Goal: Task Accomplishment & Management: Complete application form

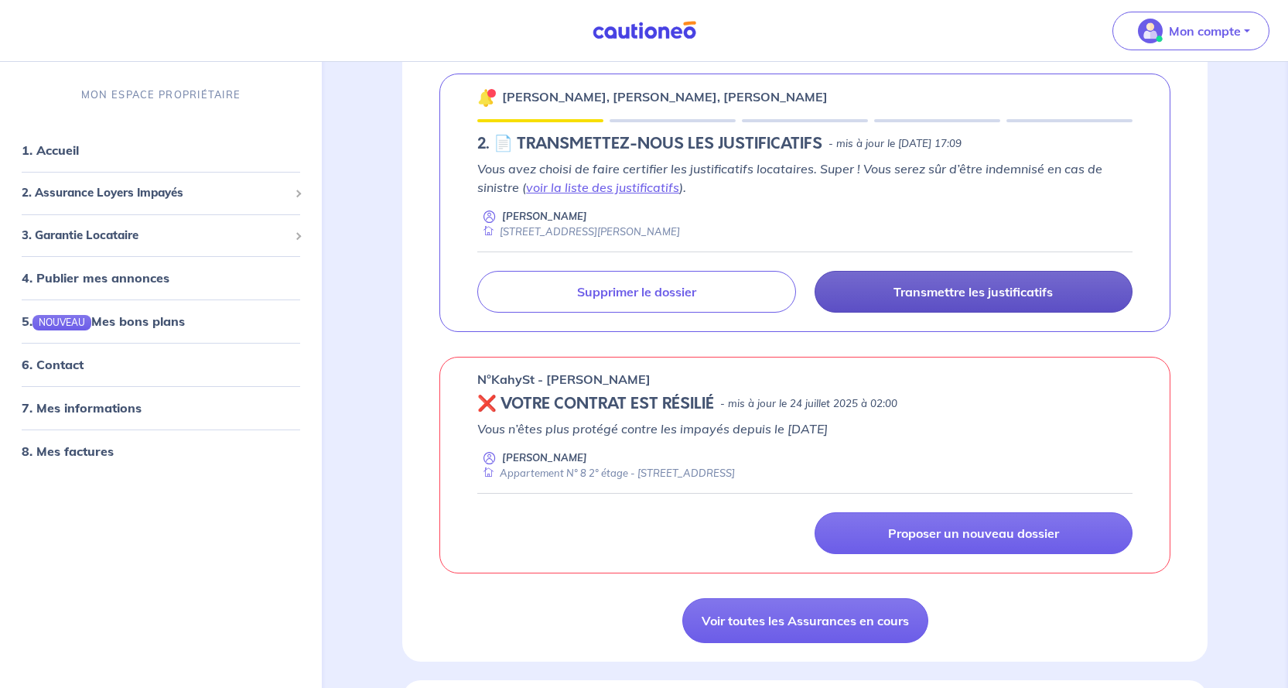
scroll to position [696, 0]
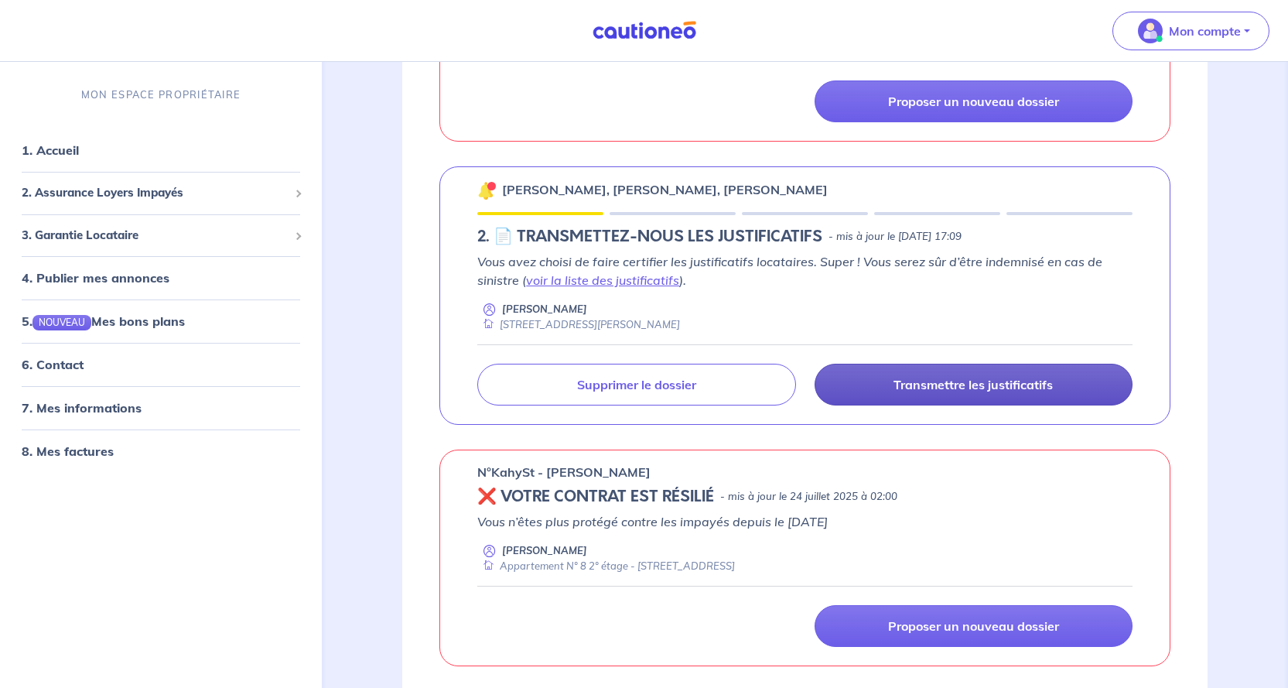
click at [933, 386] on p "Transmettre les justificatifs" at bounding box center [973, 384] width 159 height 15
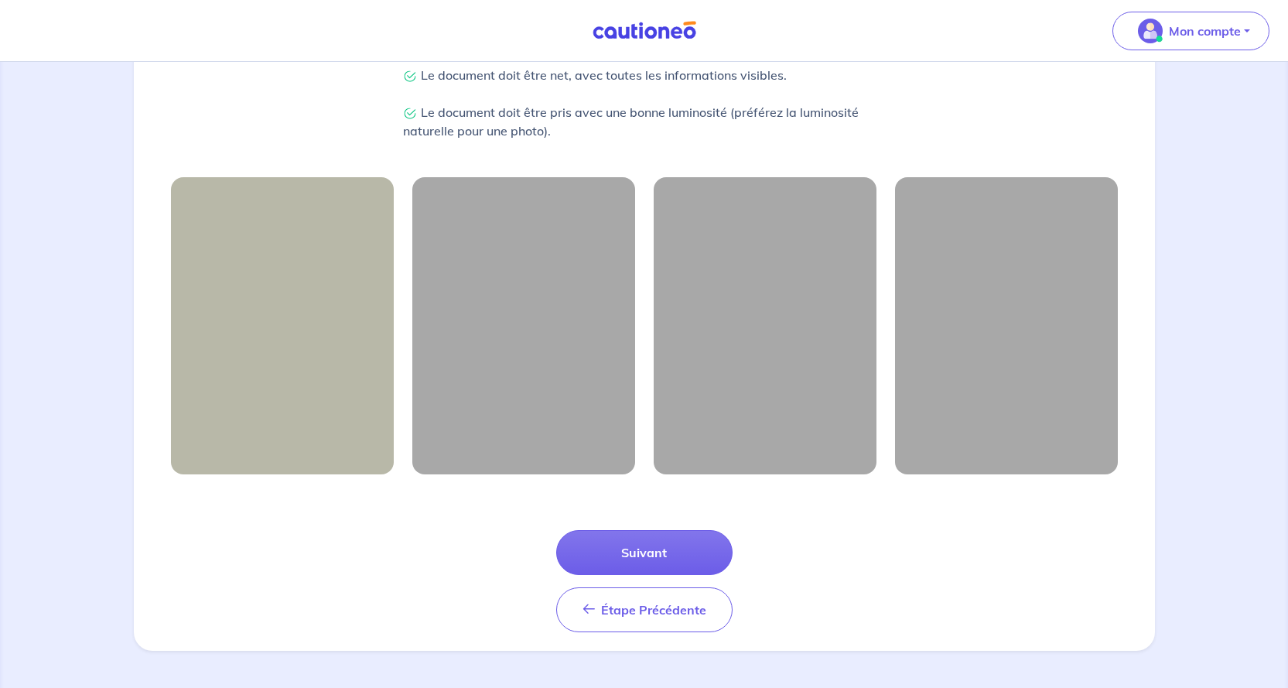
scroll to position [39, 0]
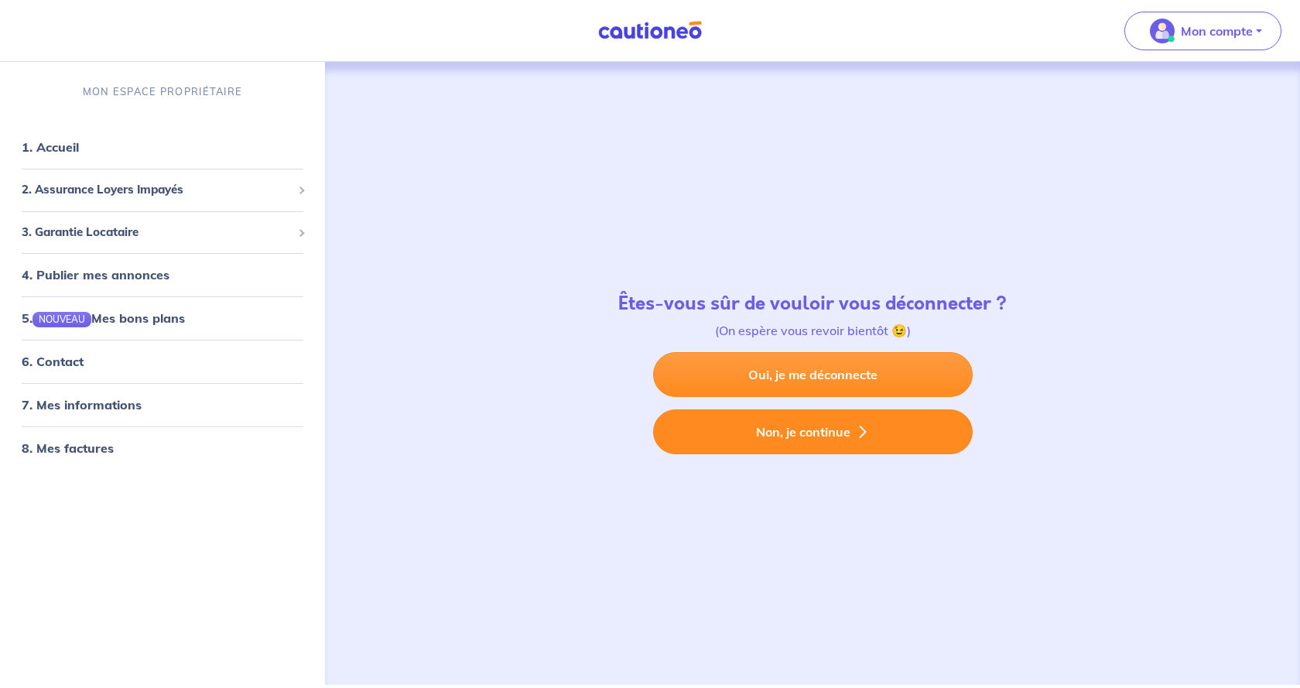
click at [810, 433] on button "Non, je continue" at bounding box center [813, 431] width 320 height 45
click at [785, 432] on button "Non, je continue" at bounding box center [813, 431] width 320 height 45
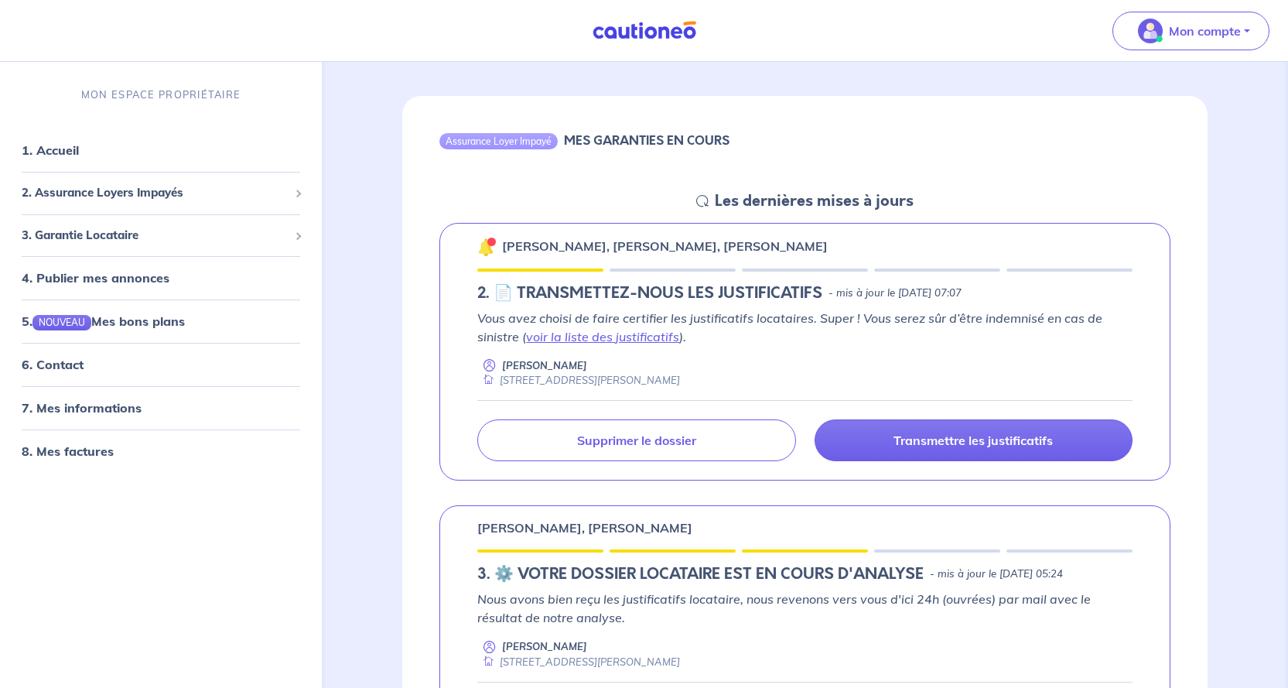
scroll to position [232, 0]
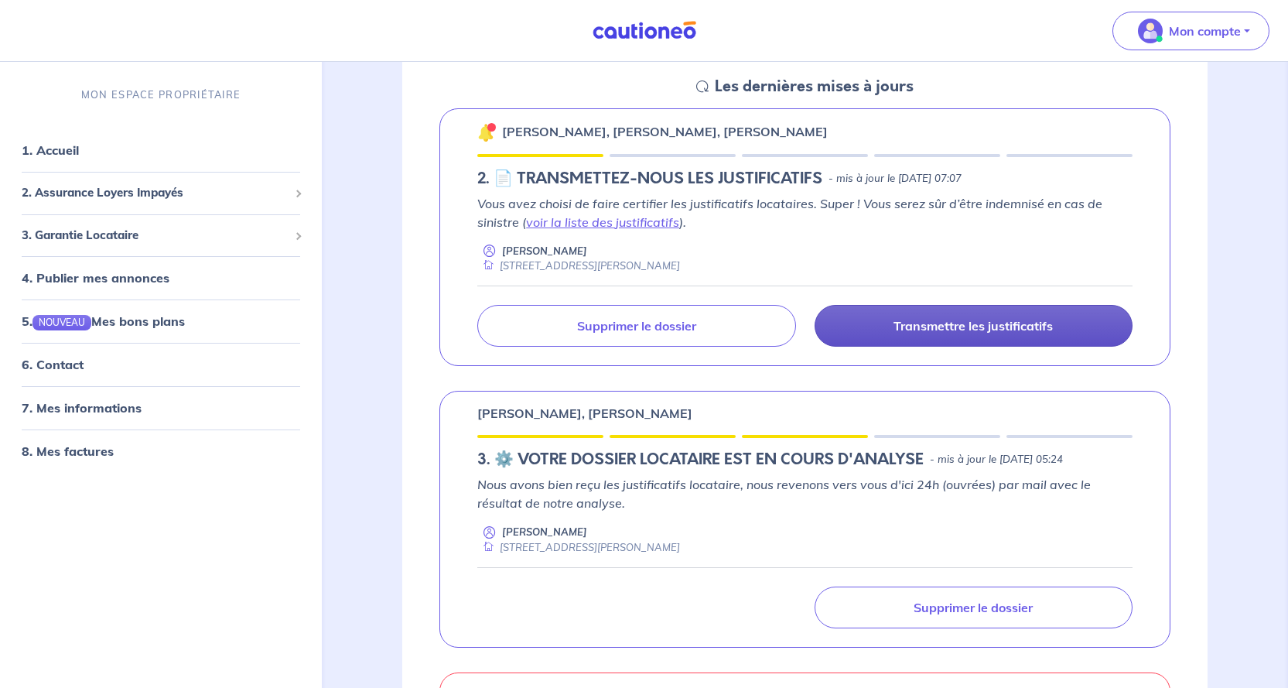
click at [946, 325] on p "Transmettre les justificatifs" at bounding box center [973, 325] width 159 height 15
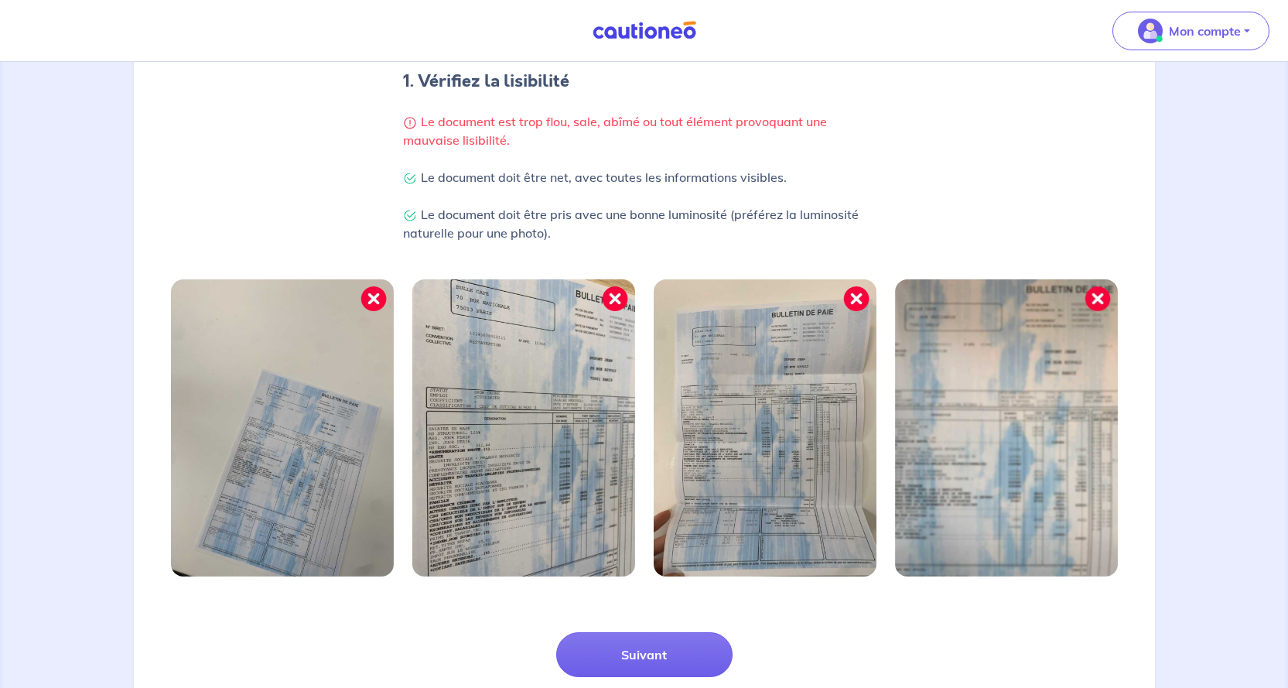
scroll to position [420, 0]
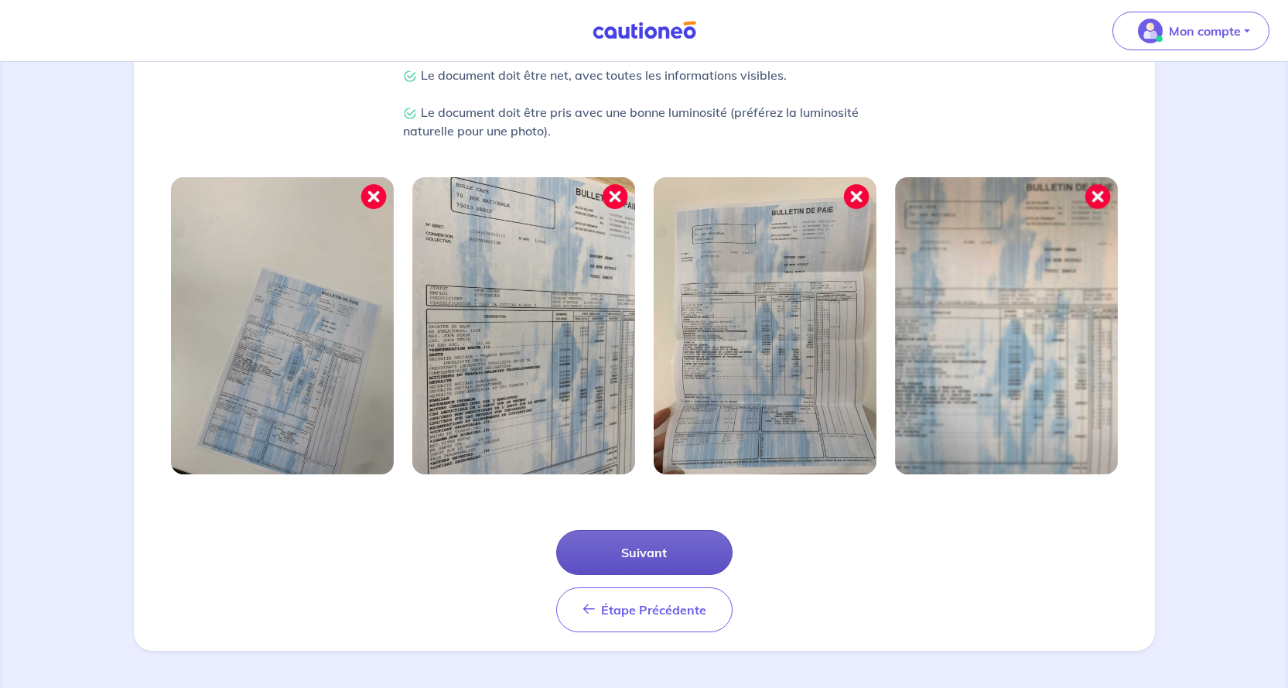
click at [652, 552] on button "Suivant" at bounding box center [644, 552] width 176 height 45
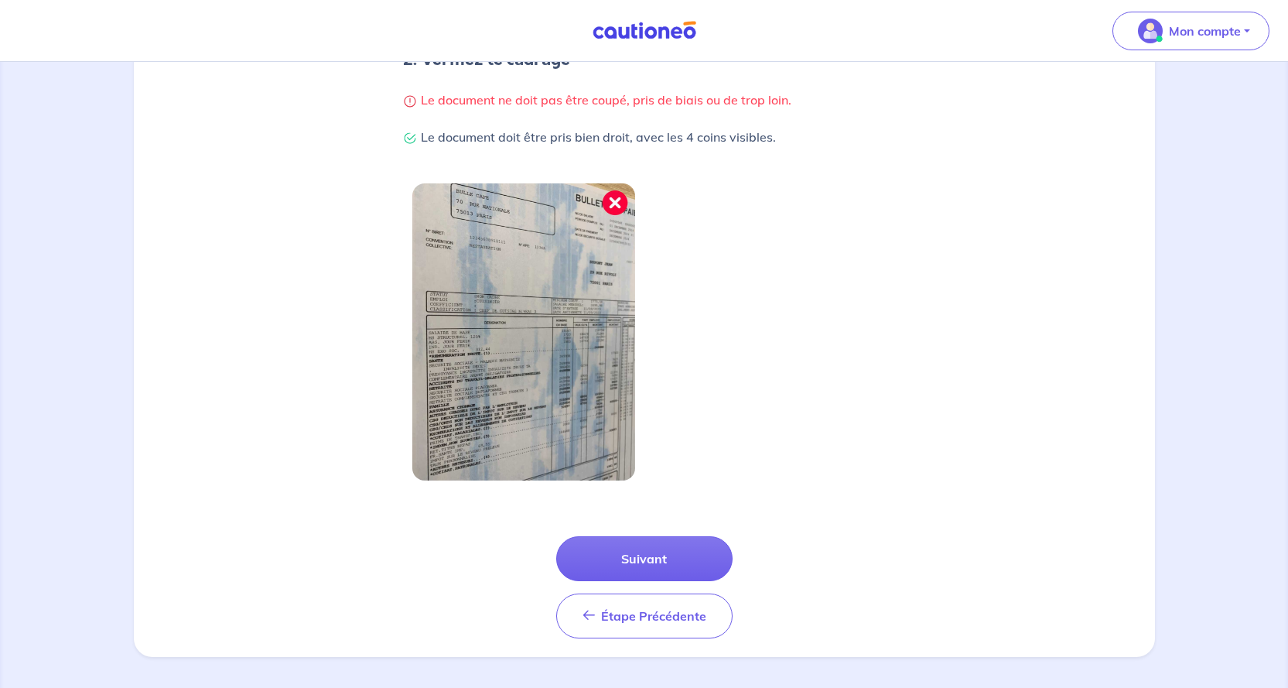
scroll to position [346, 0]
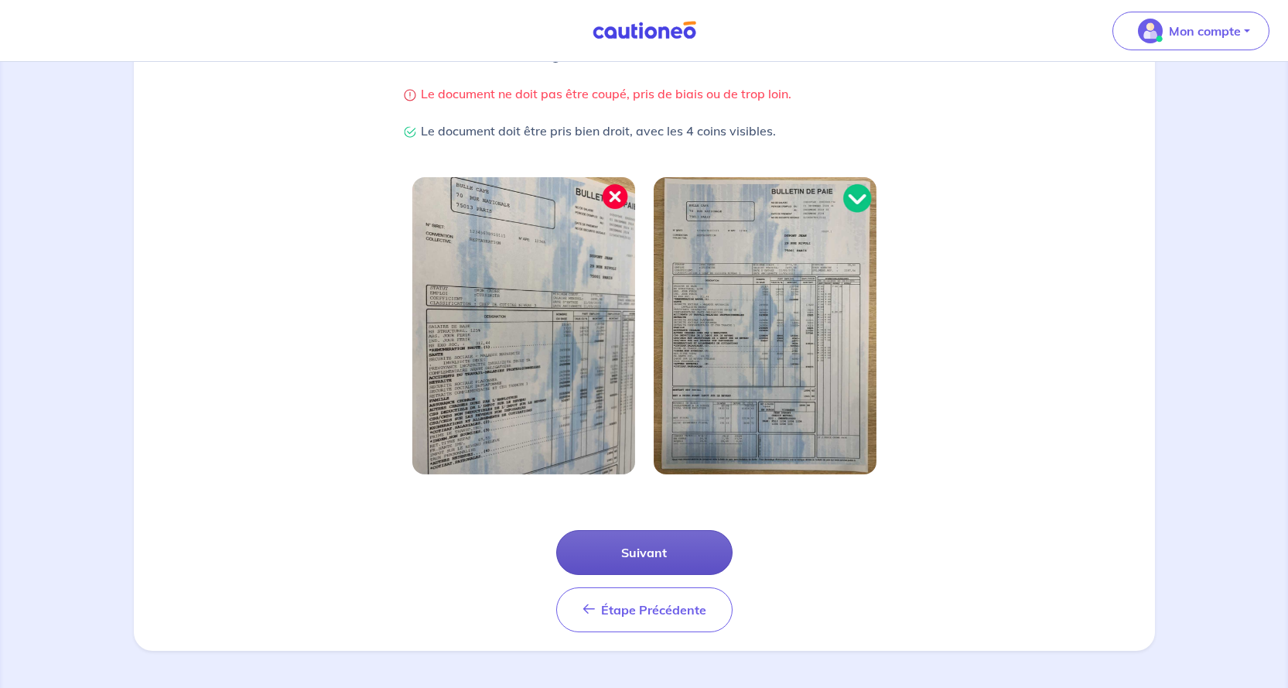
click at [635, 552] on button "Suivant" at bounding box center [644, 552] width 176 height 45
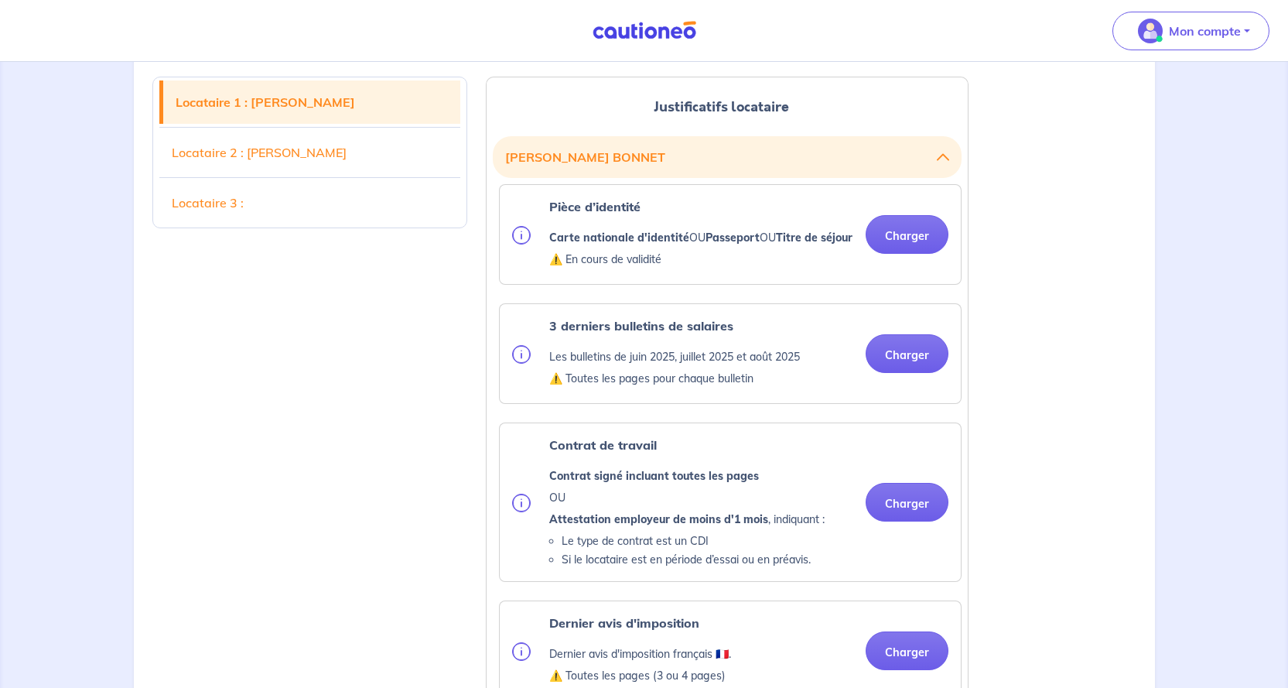
scroll to position [310, 0]
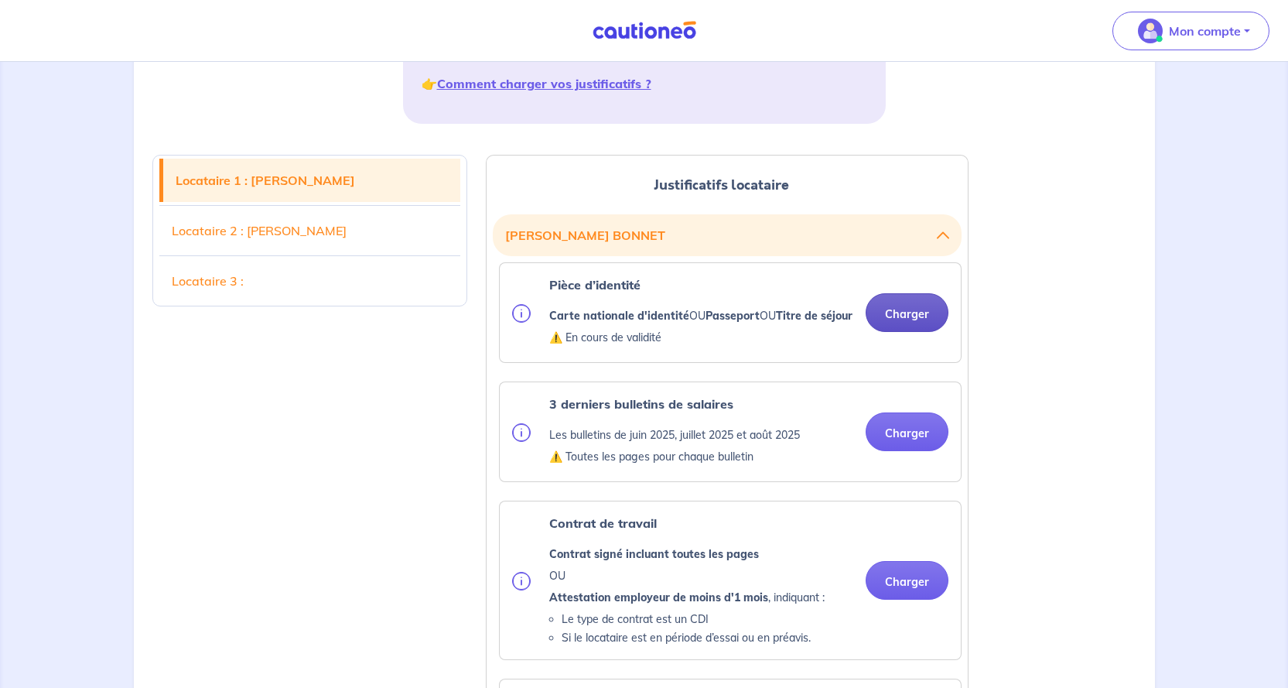
click at [912, 320] on button "Charger" at bounding box center [907, 312] width 83 height 39
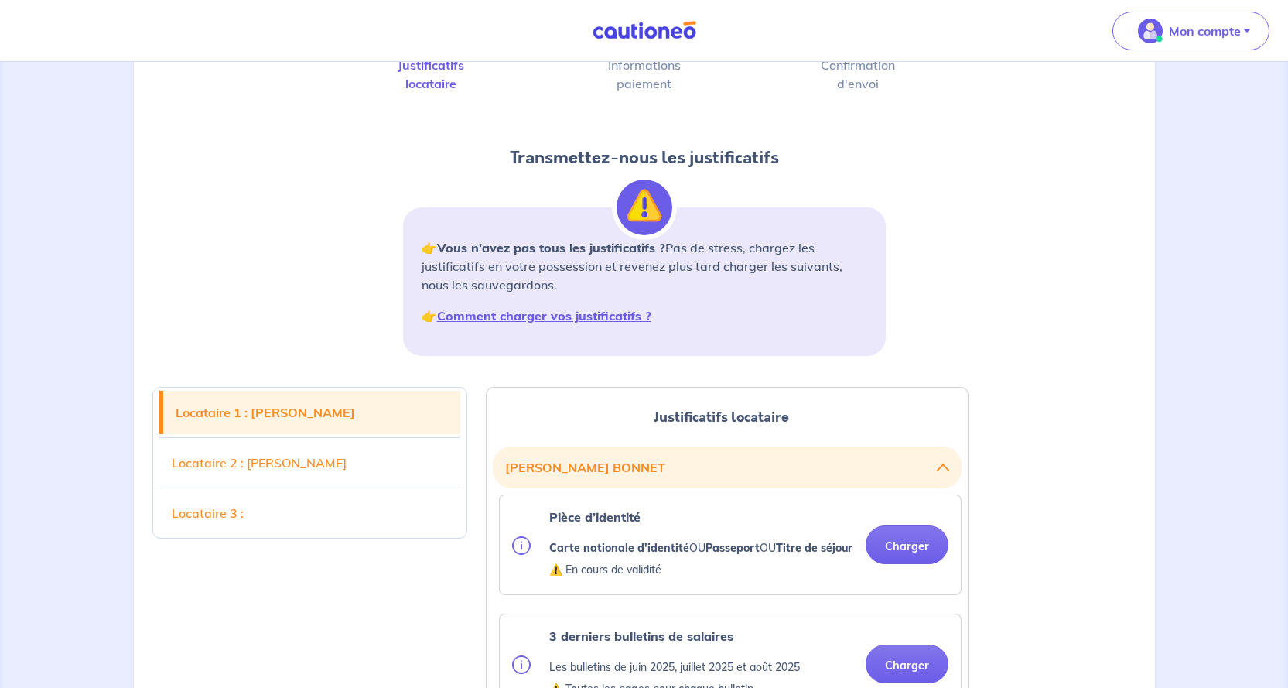
scroll to position [0, 0]
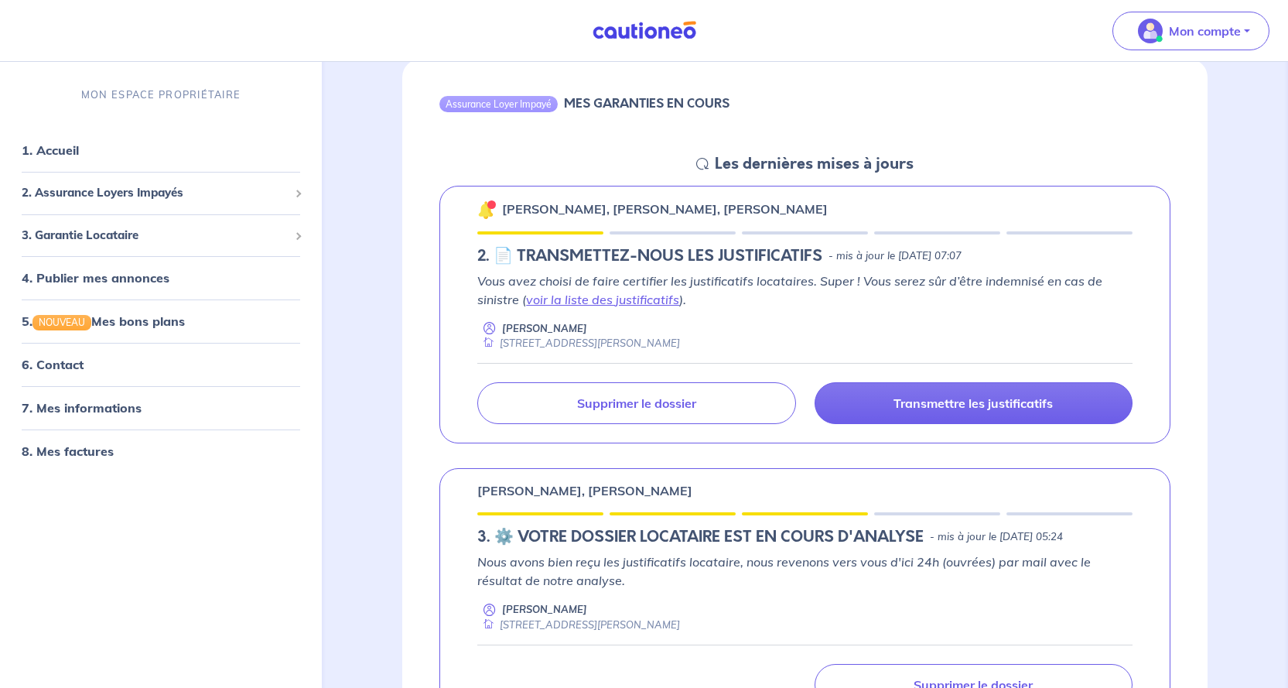
scroll to position [232, 0]
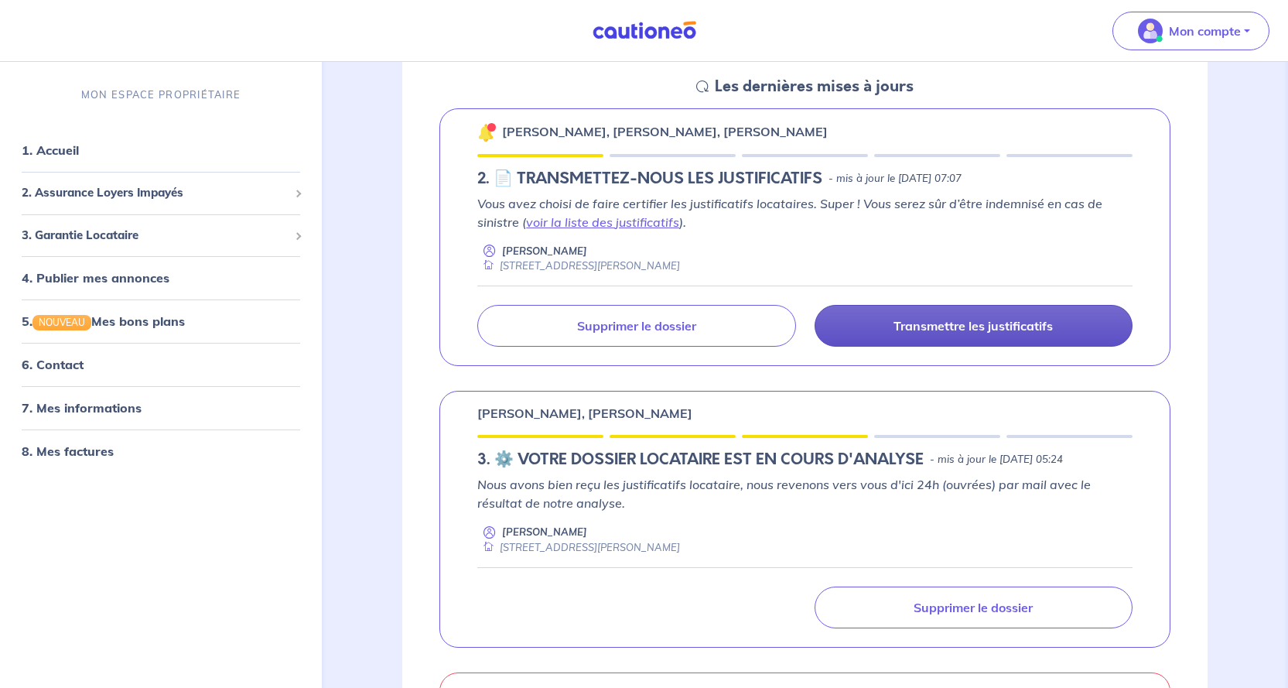
click at [950, 327] on p "Transmettre les justificatifs" at bounding box center [973, 325] width 159 height 15
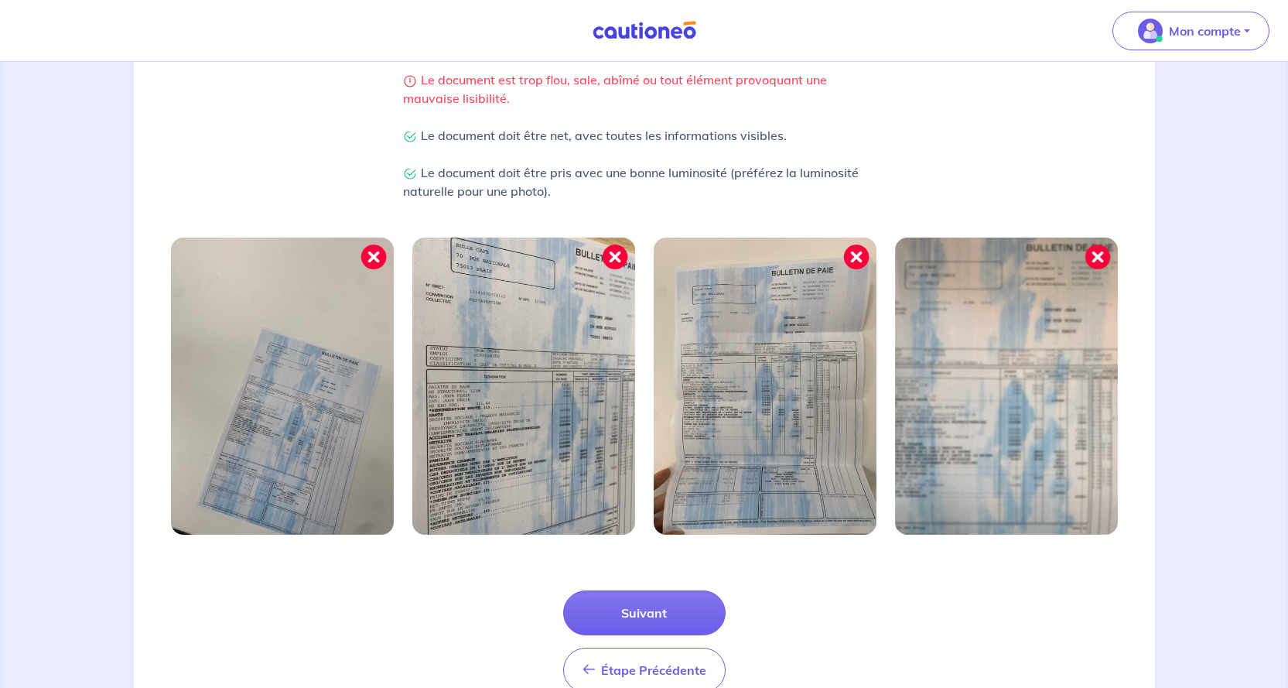
scroll to position [420, 0]
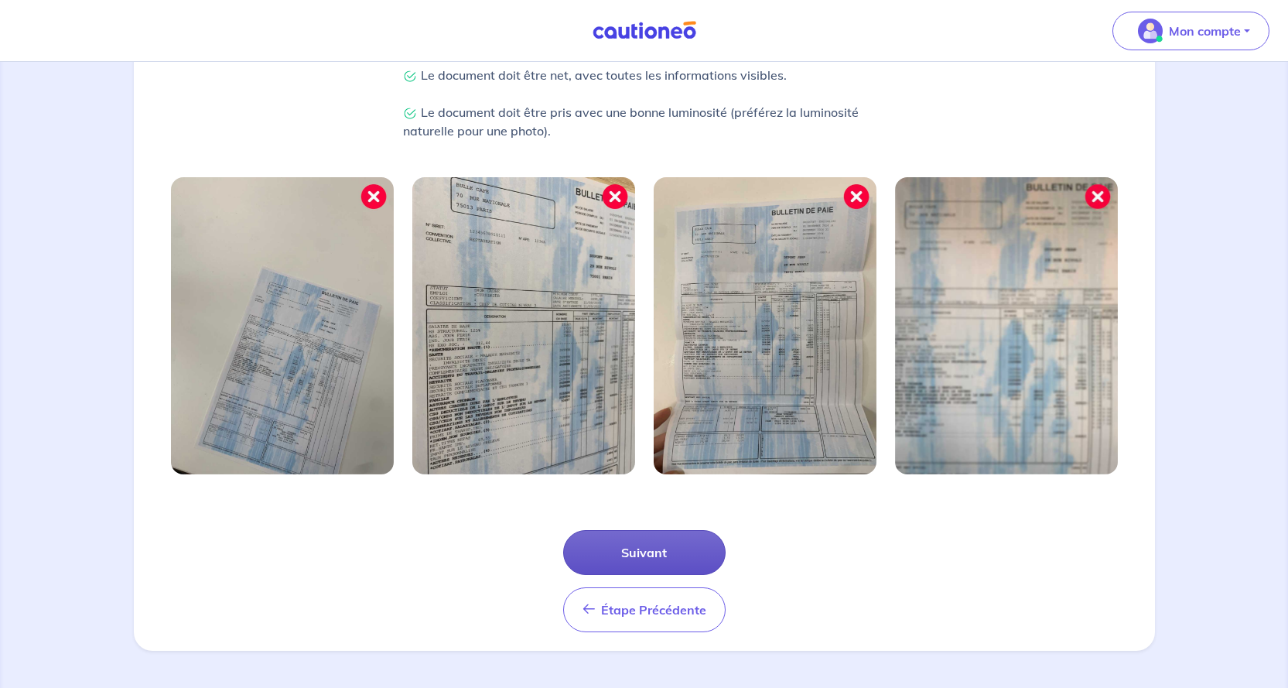
click at [641, 552] on button "Suivant" at bounding box center [644, 552] width 162 height 45
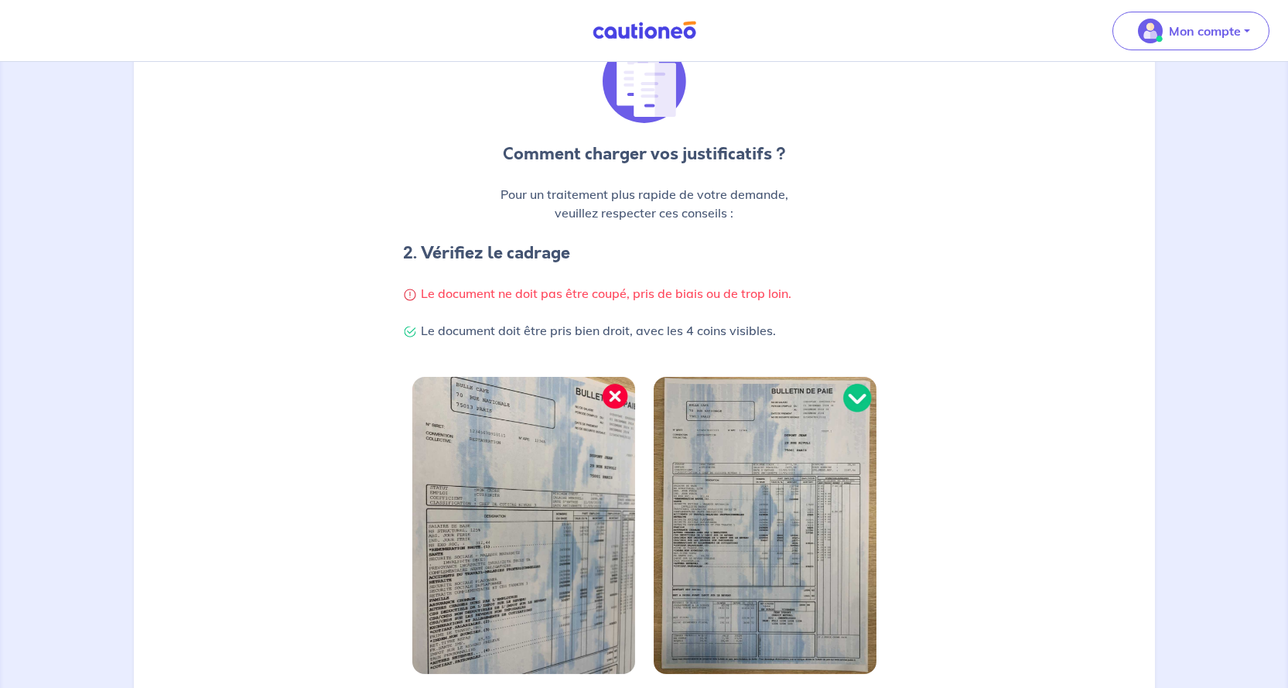
scroll to position [346, 0]
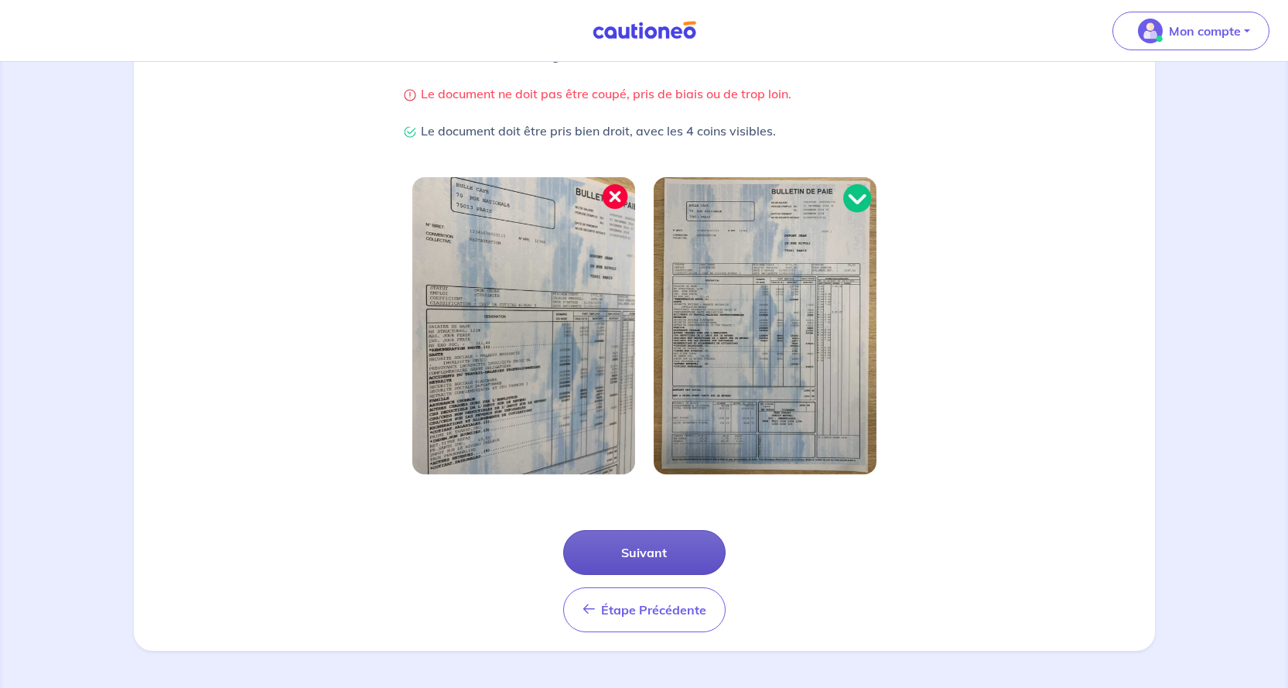
click at [635, 552] on button "Suivant" at bounding box center [644, 552] width 162 height 45
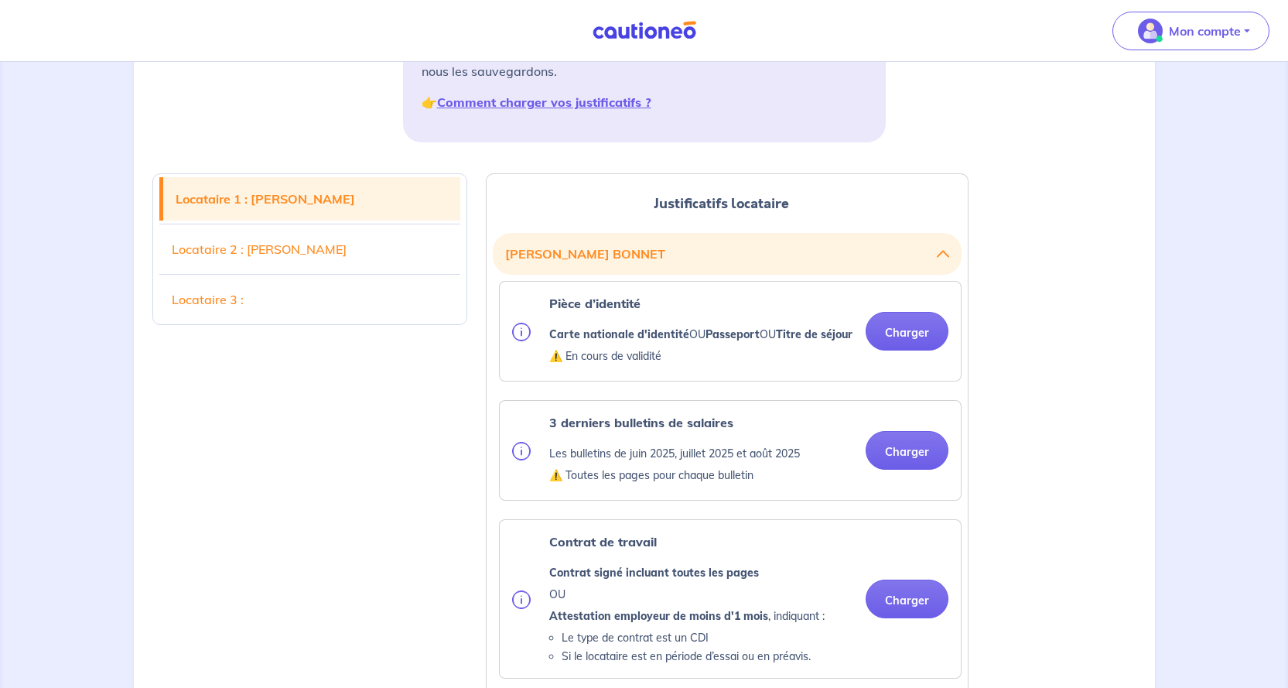
scroll to position [310, 0]
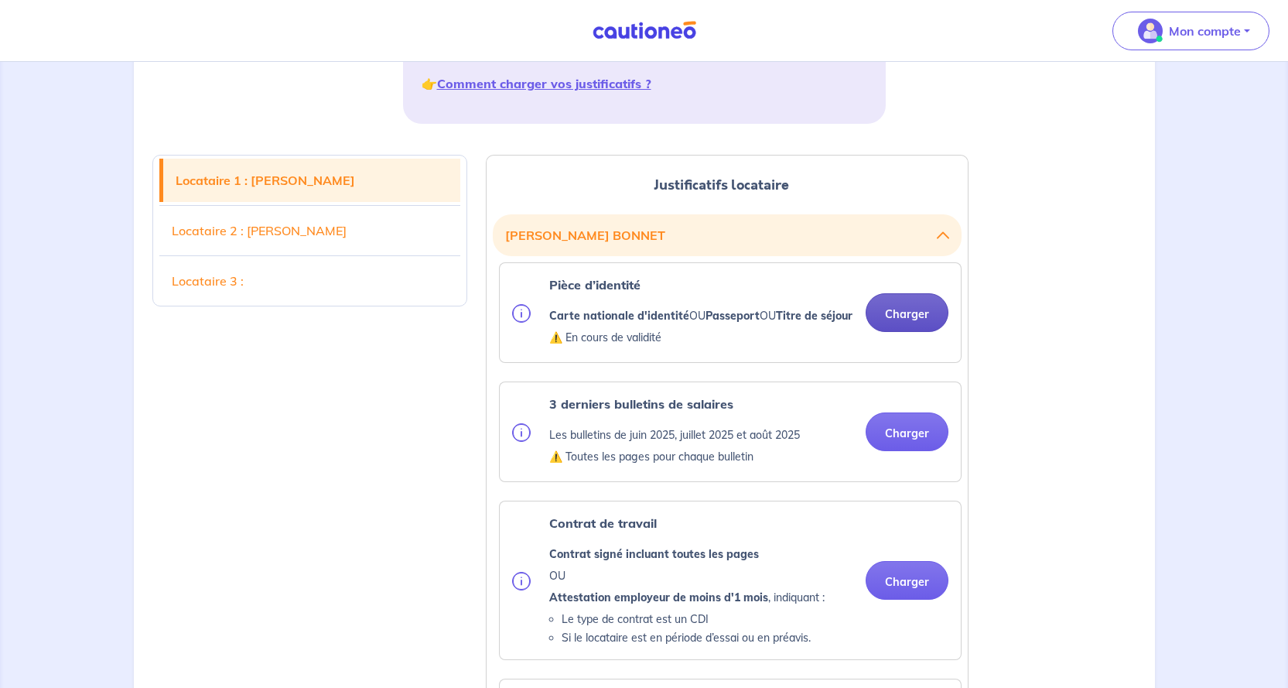
click at [910, 325] on button "Charger" at bounding box center [907, 312] width 83 height 39
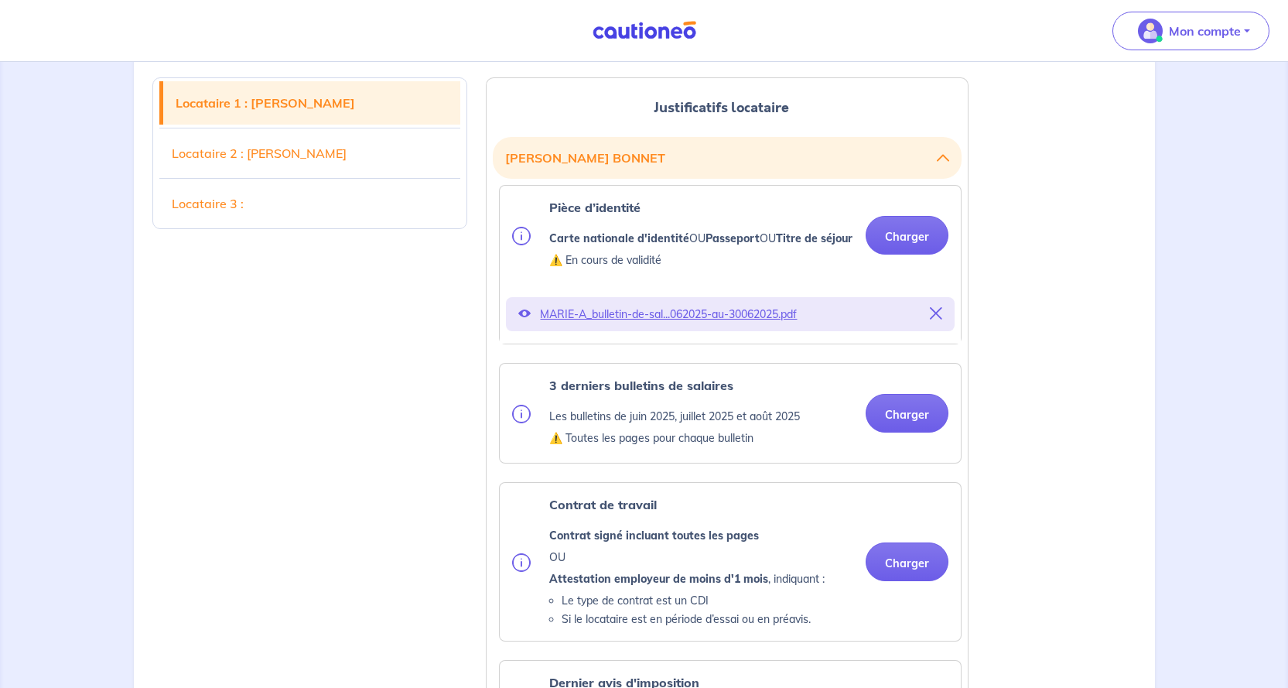
click at [936, 320] on icon at bounding box center [936, 313] width 12 height 12
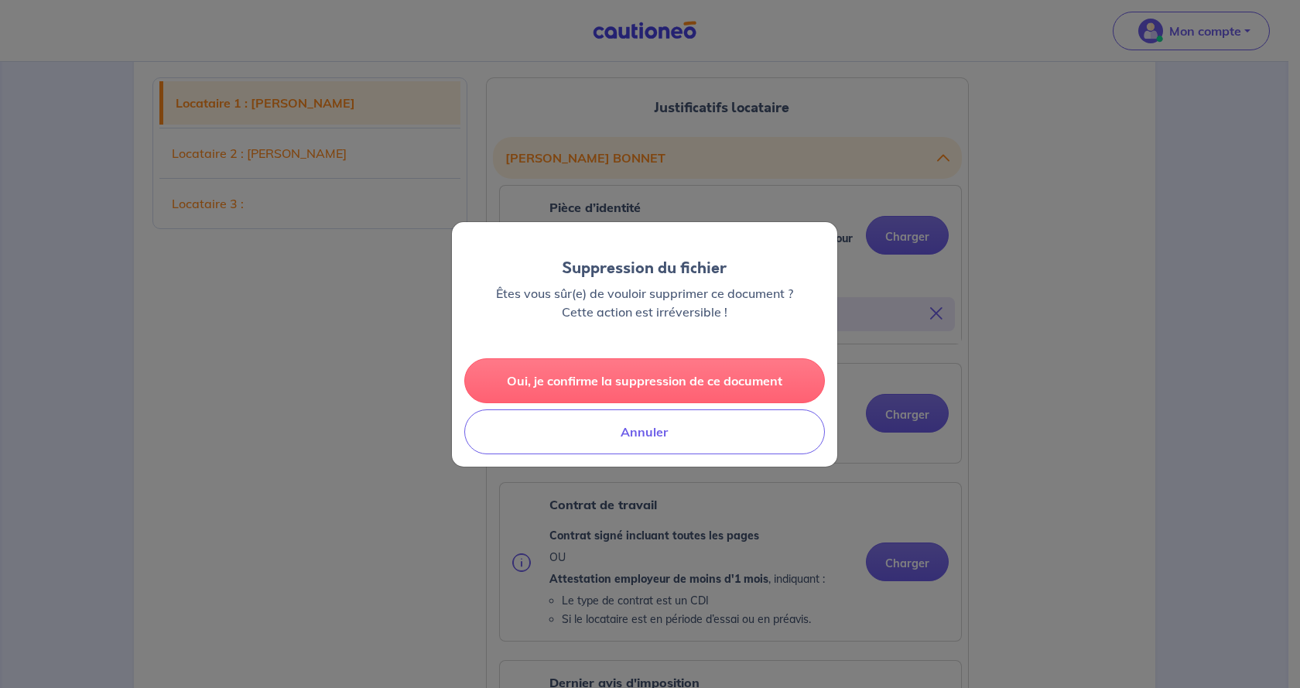
click at [627, 383] on button "Oui, je confirme la suppression de ce document" at bounding box center [644, 380] width 361 height 45
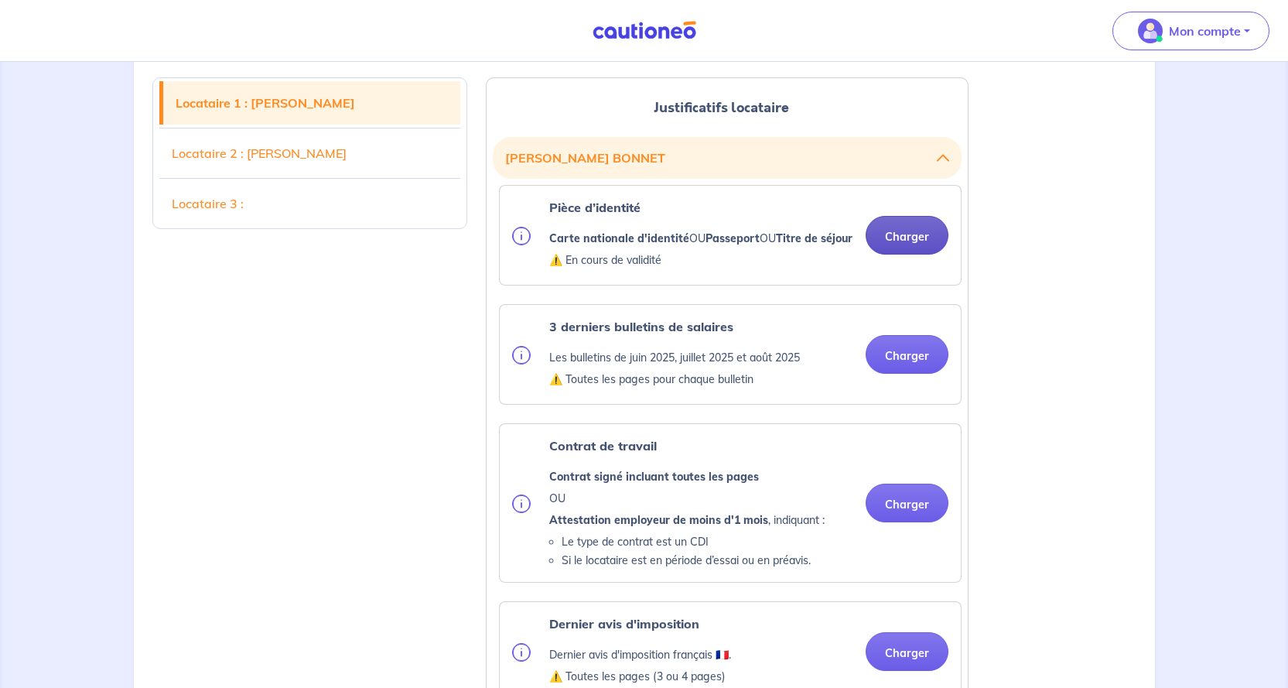
click at [905, 246] on button "Charger" at bounding box center [907, 235] width 83 height 39
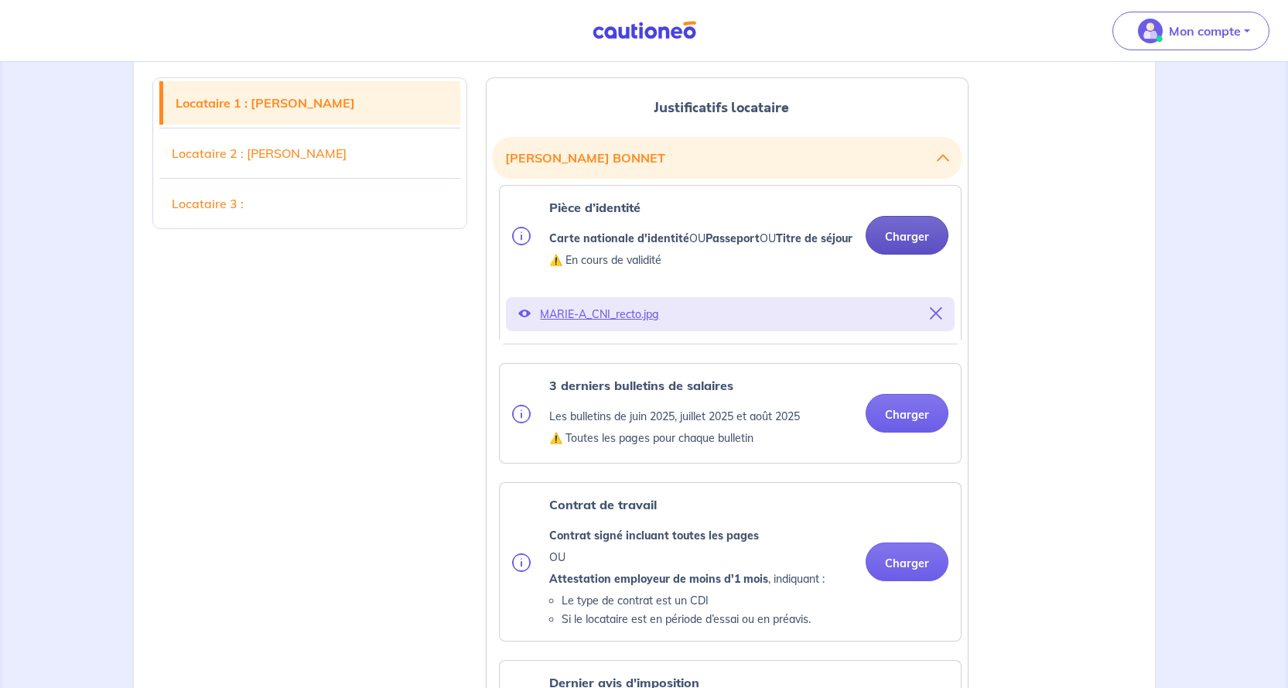
click at [897, 243] on button "Charger" at bounding box center [907, 235] width 83 height 39
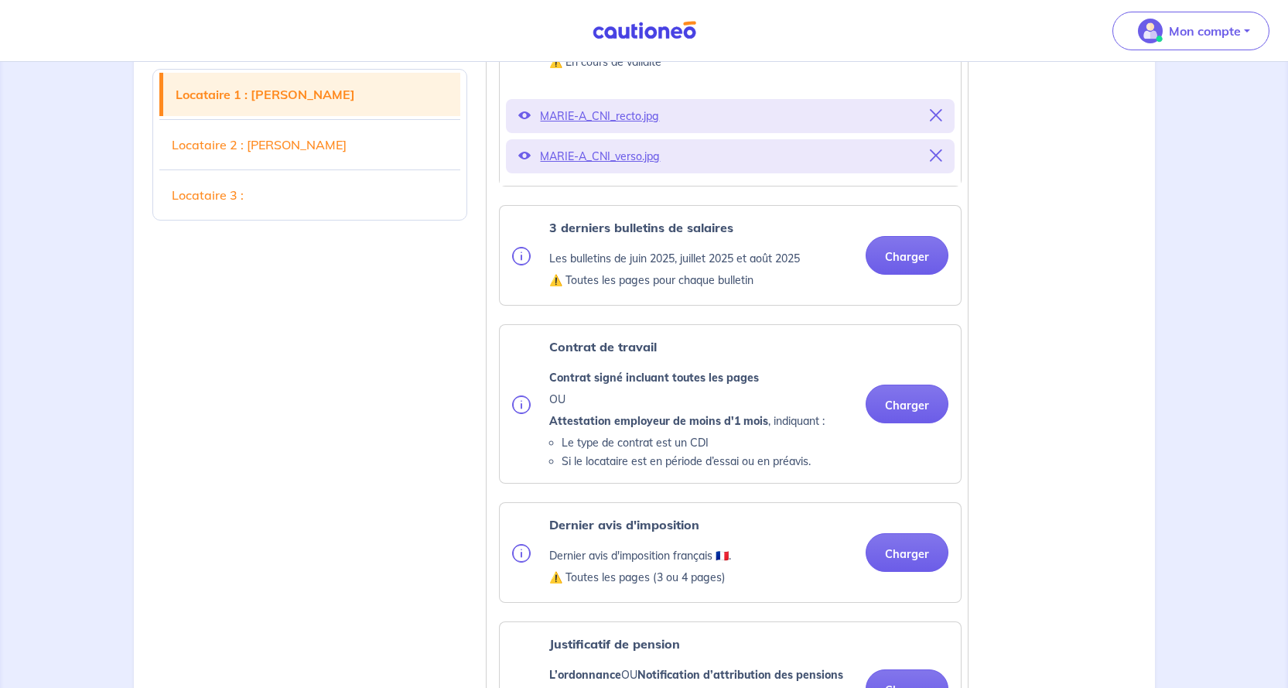
scroll to position [619, 0]
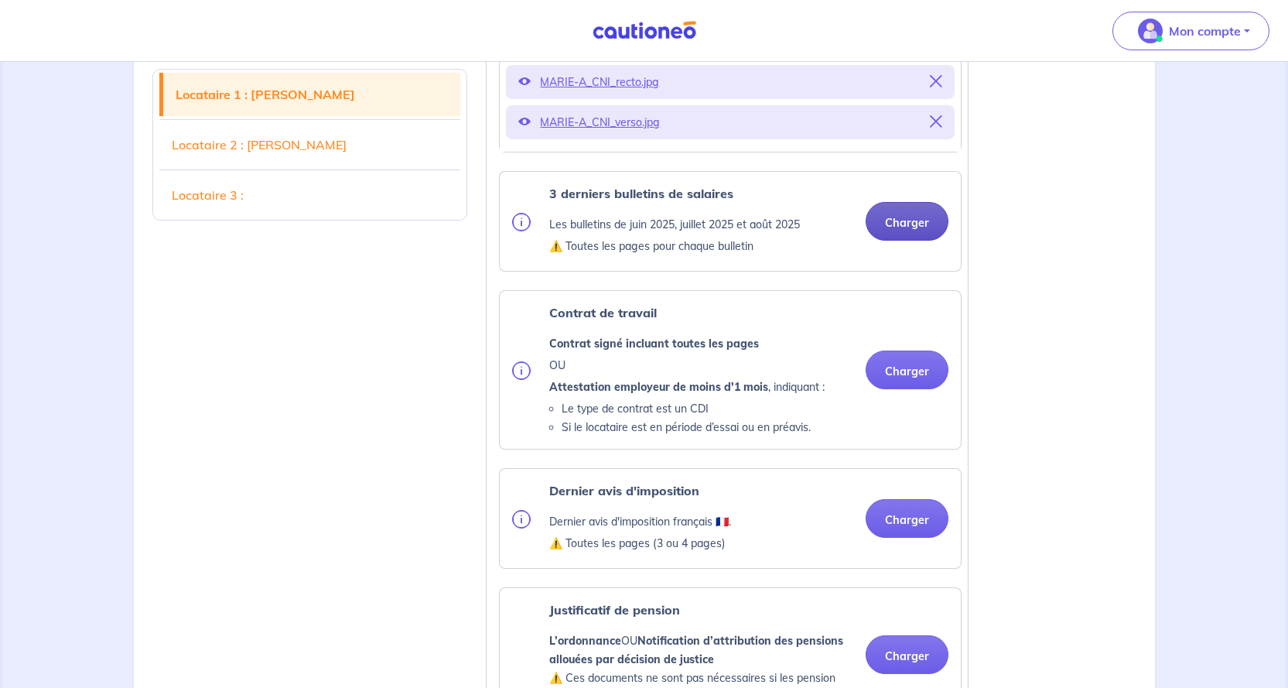
click at [907, 234] on button "Charger" at bounding box center [907, 221] width 83 height 39
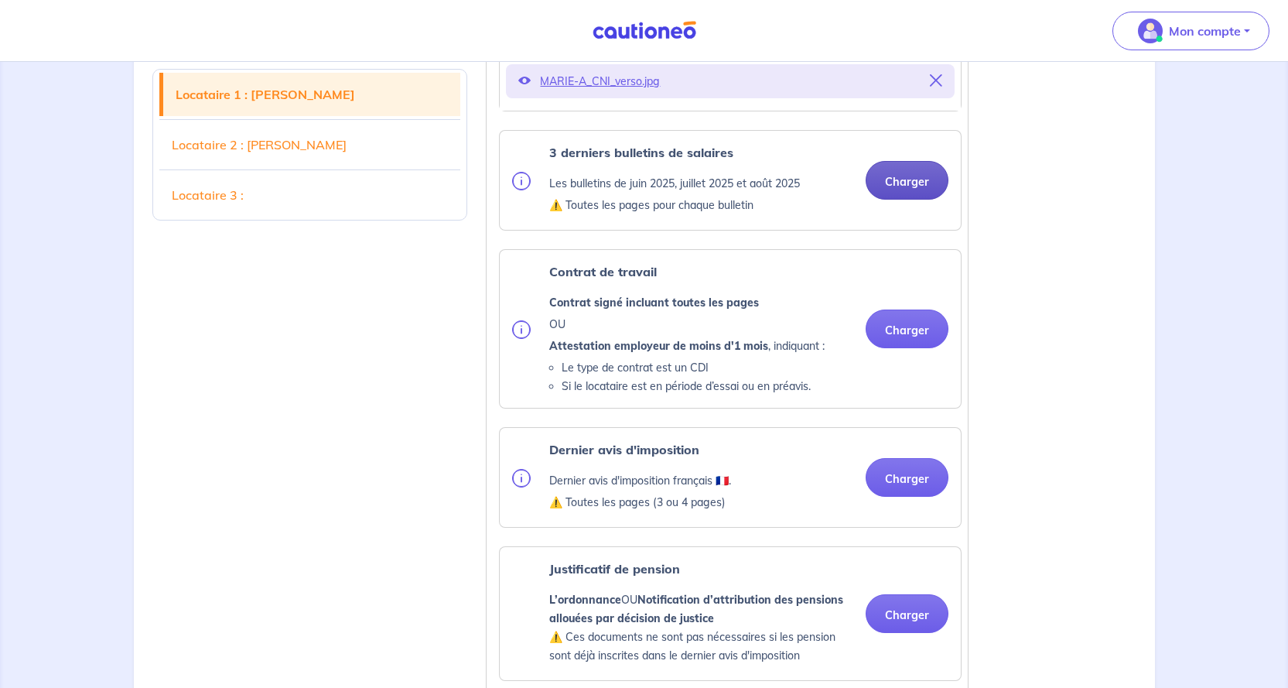
scroll to position [696, 0]
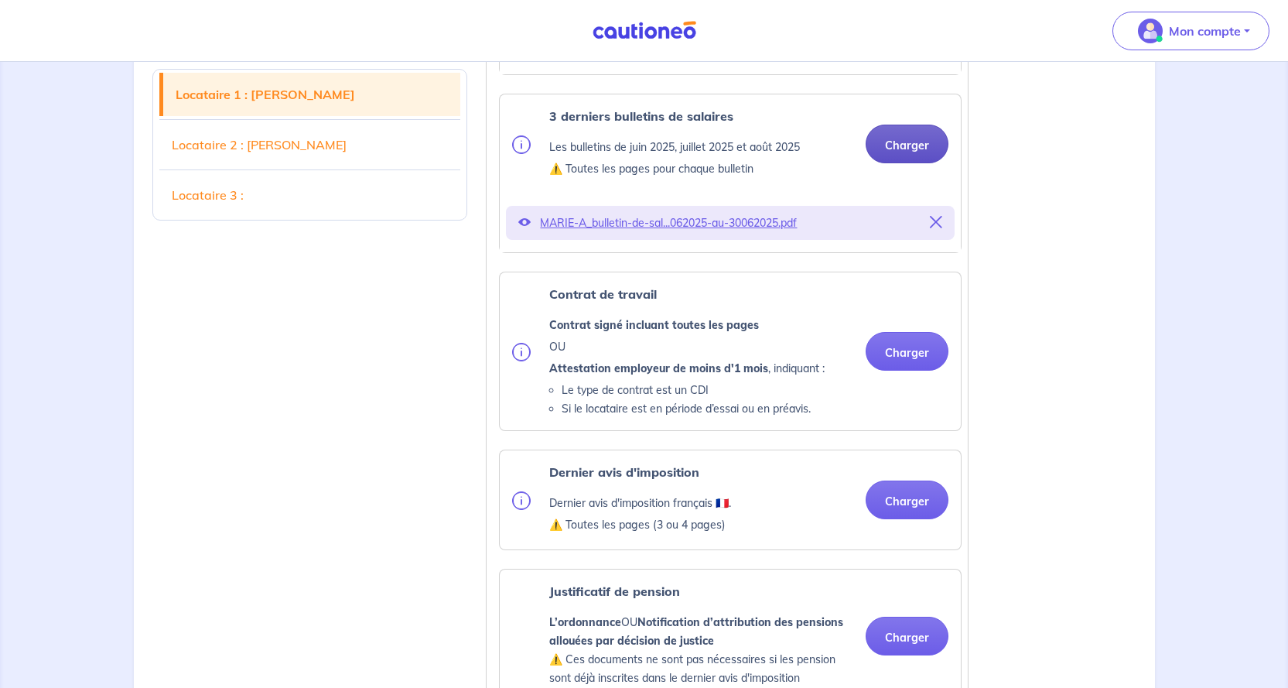
click at [911, 158] on button "Charger" at bounding box center [907, 144] width 83 height 39
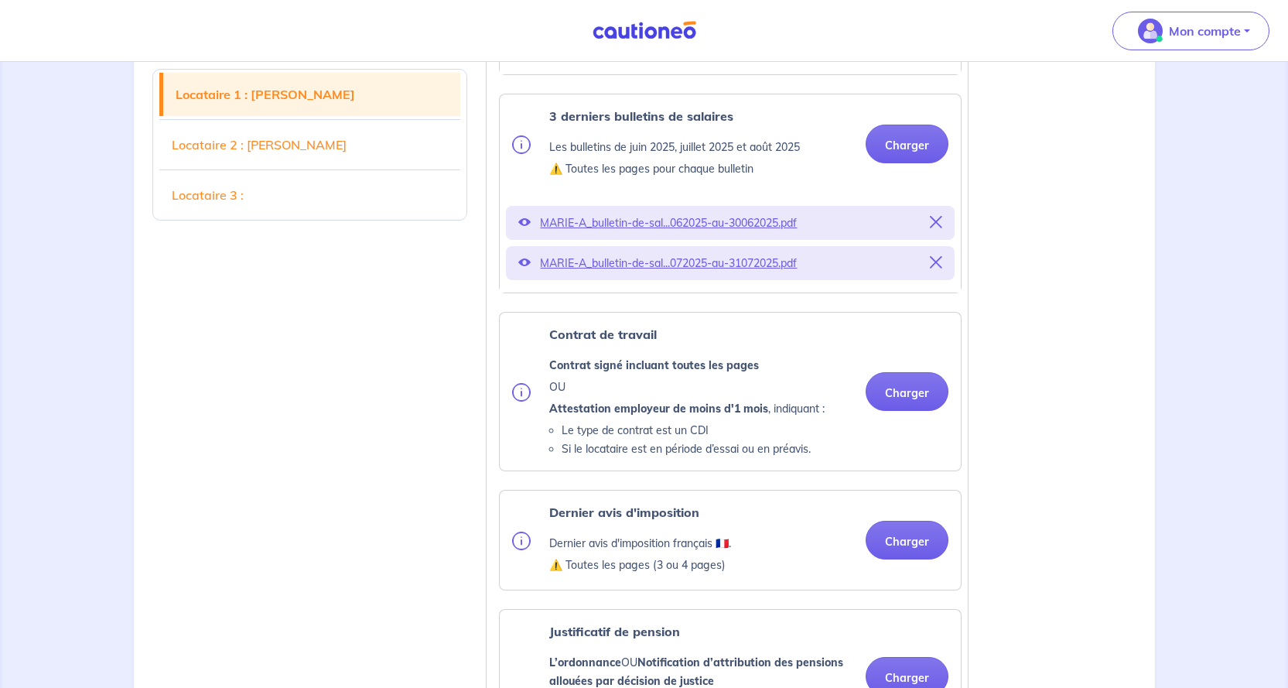
click at [938, 269] on icon at bounding box center [936, 262] width 12 height 12
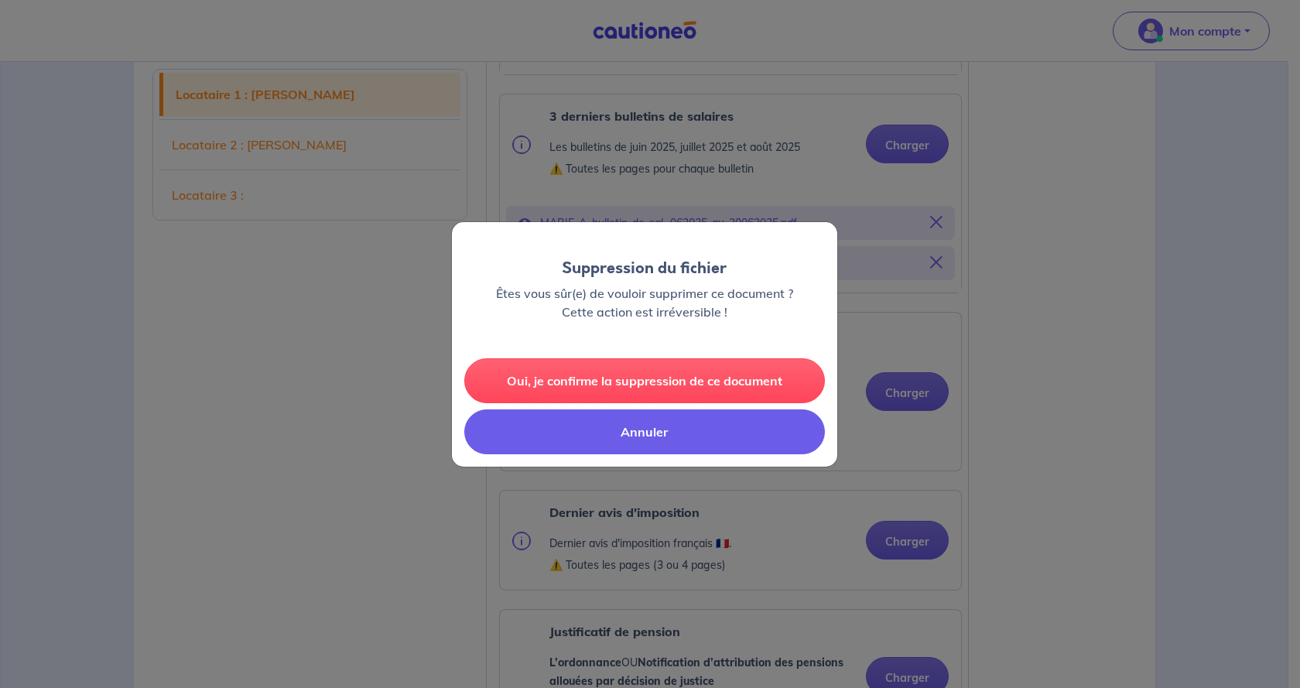
click at [644, 429] on button "Annuler" at bounding box center [644, 431] width 361 height 45
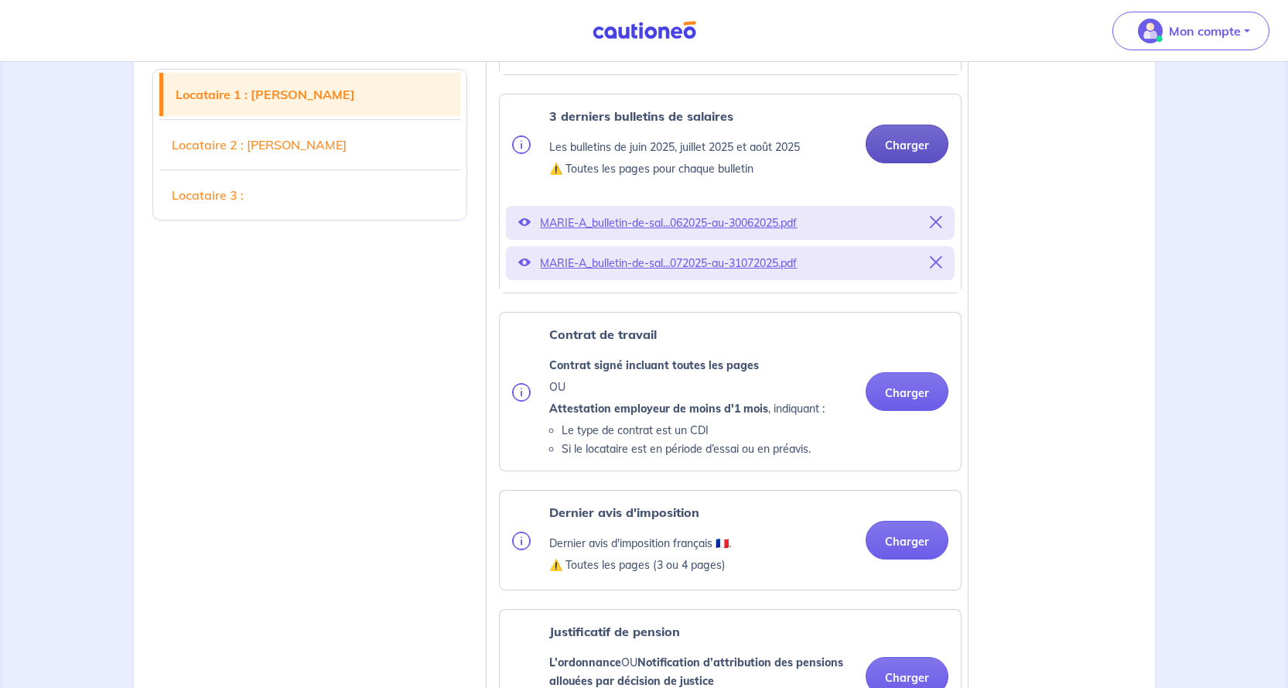
click at [904, 163] on button "Charger" at bounding box center [907, 144] width 83 height 39
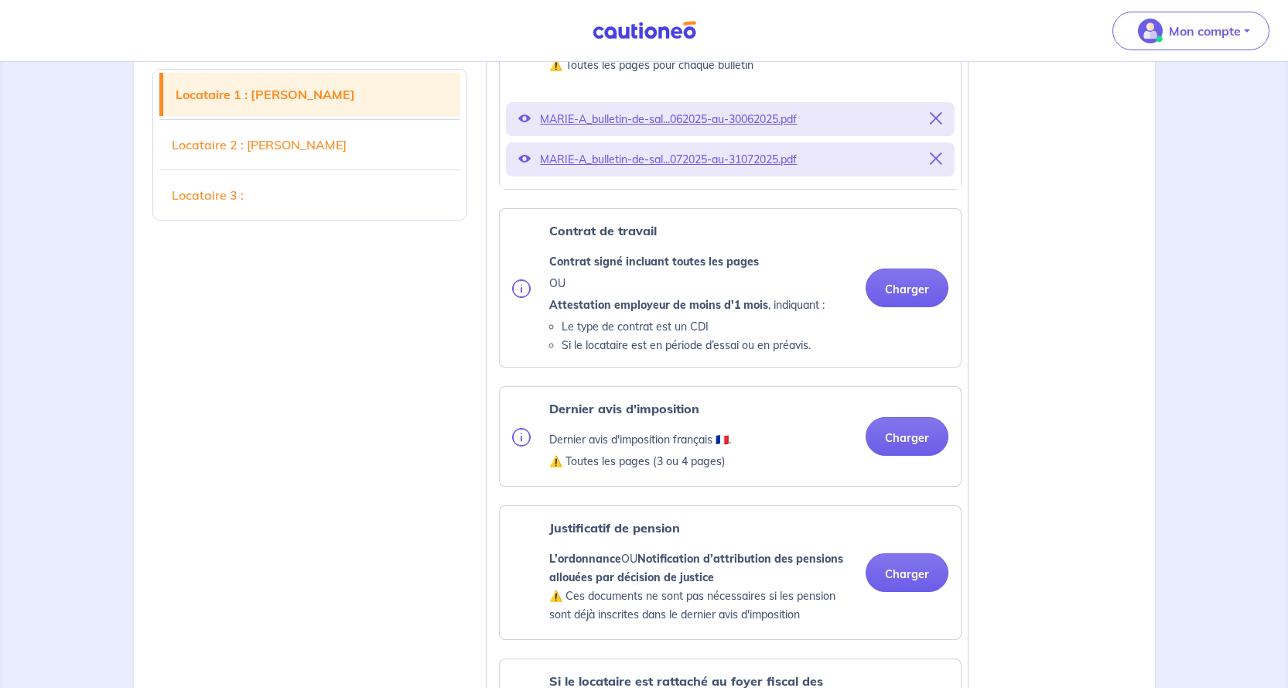
scroll to position [851, 0]
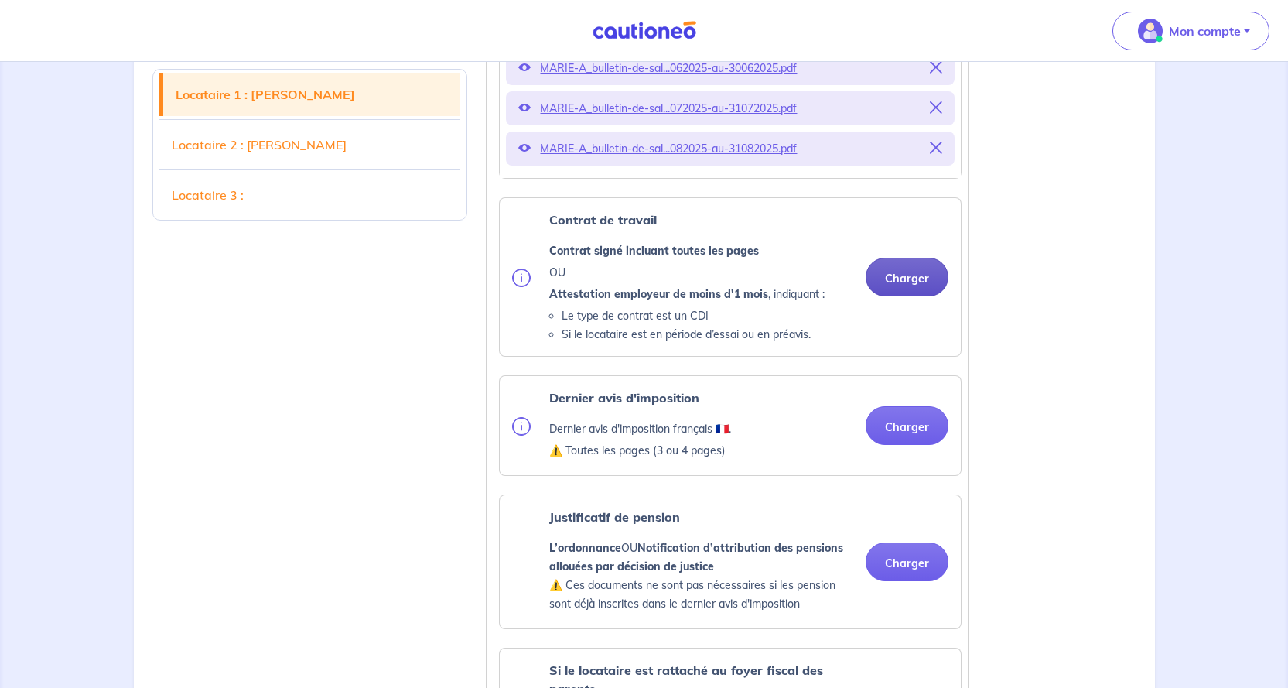
click at [909, 296] on button "Charger" at bounding box center [907, 277] width 83 height 39
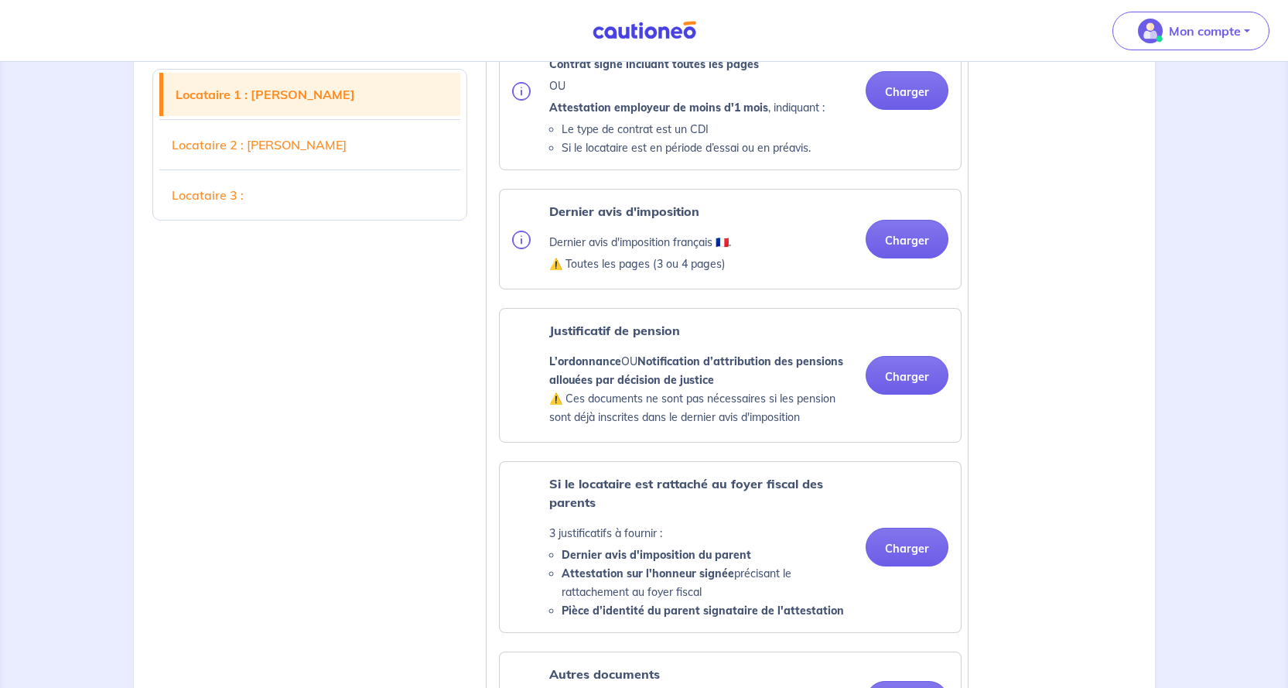
scroll to position [1083, 0]
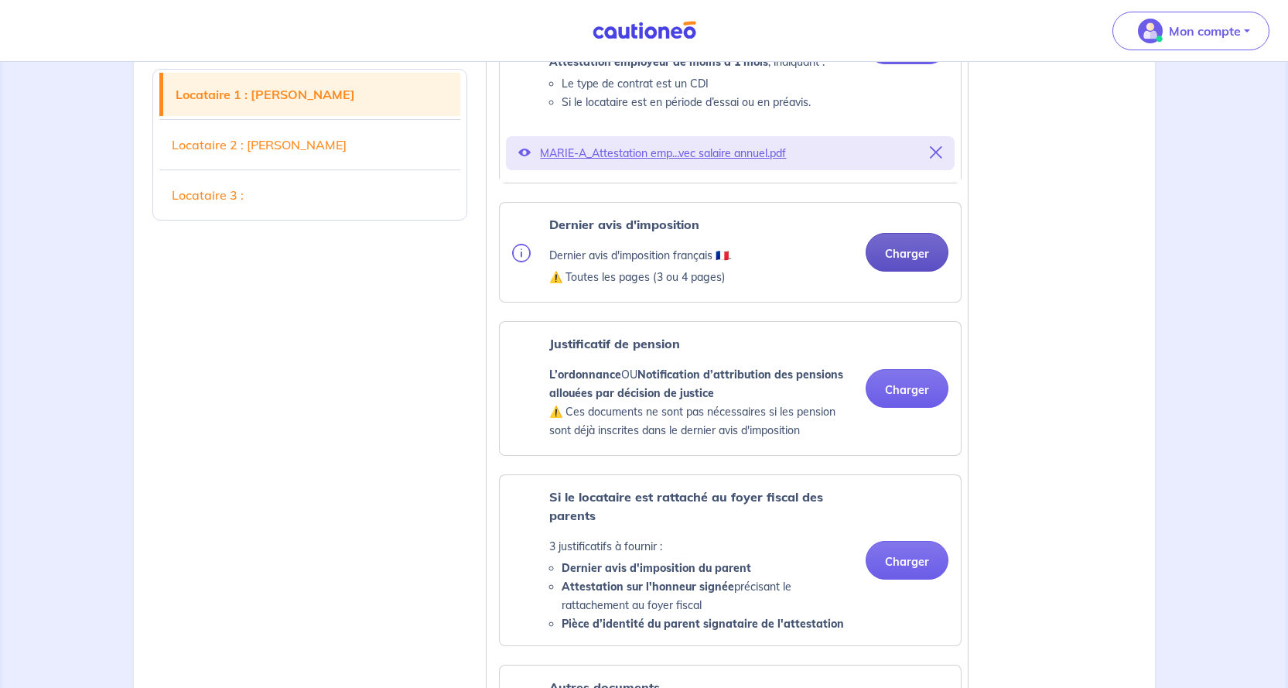
click at [900, 272] on button "Charger" at bounding box center [907, 252] width 83 height 39
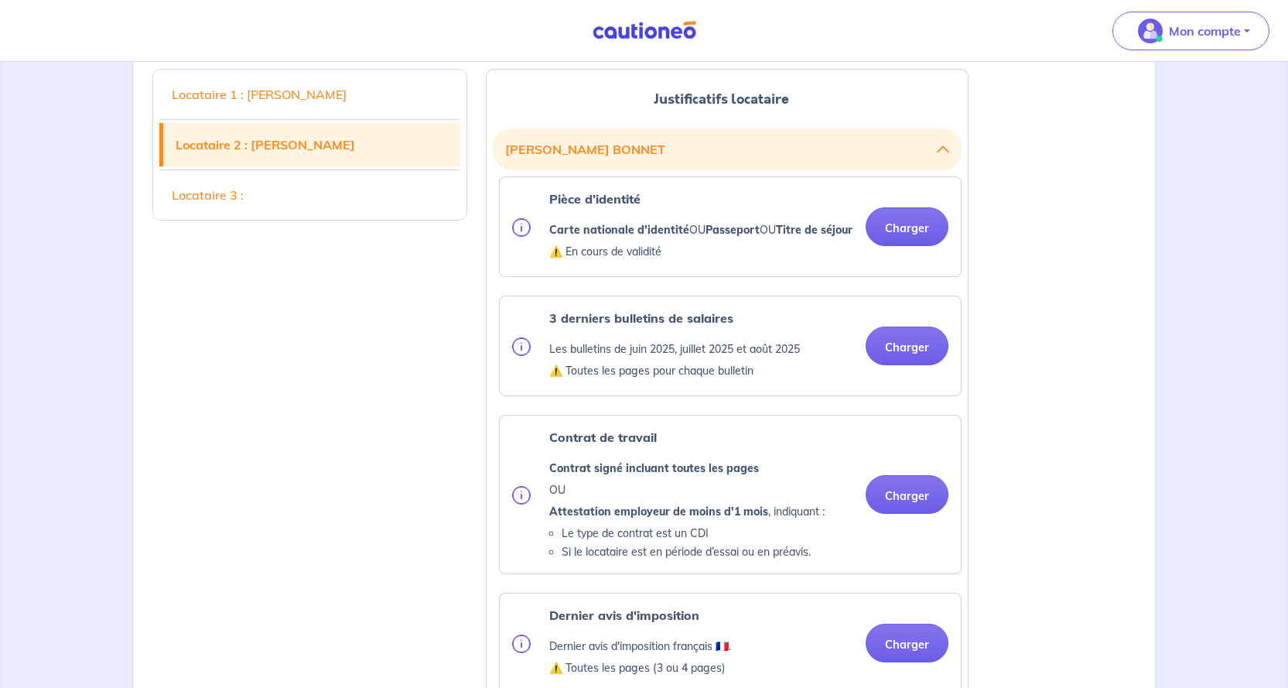
scroll to position [2089, 0]
click at [914, 245] on button "Charger" at bounding box center [907, 226] width 83 height 39
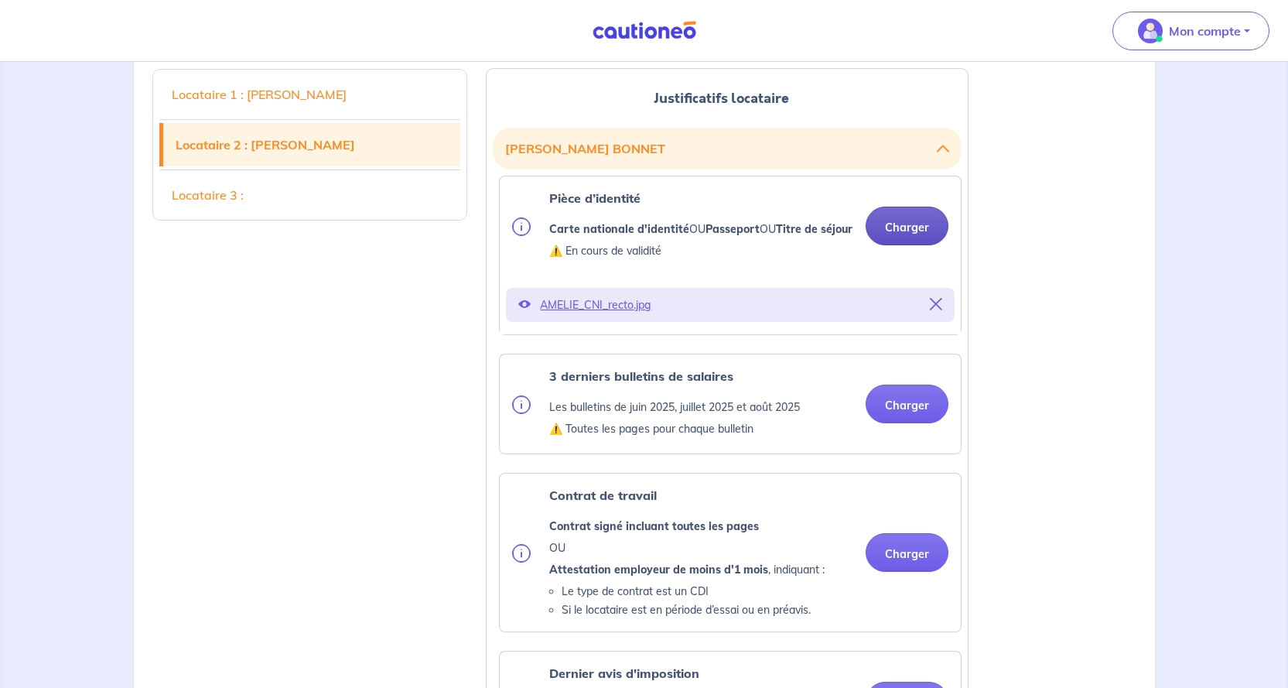
click at [897, 245] on button "Charger" at bounding box center [907, 226] width 83 height 39
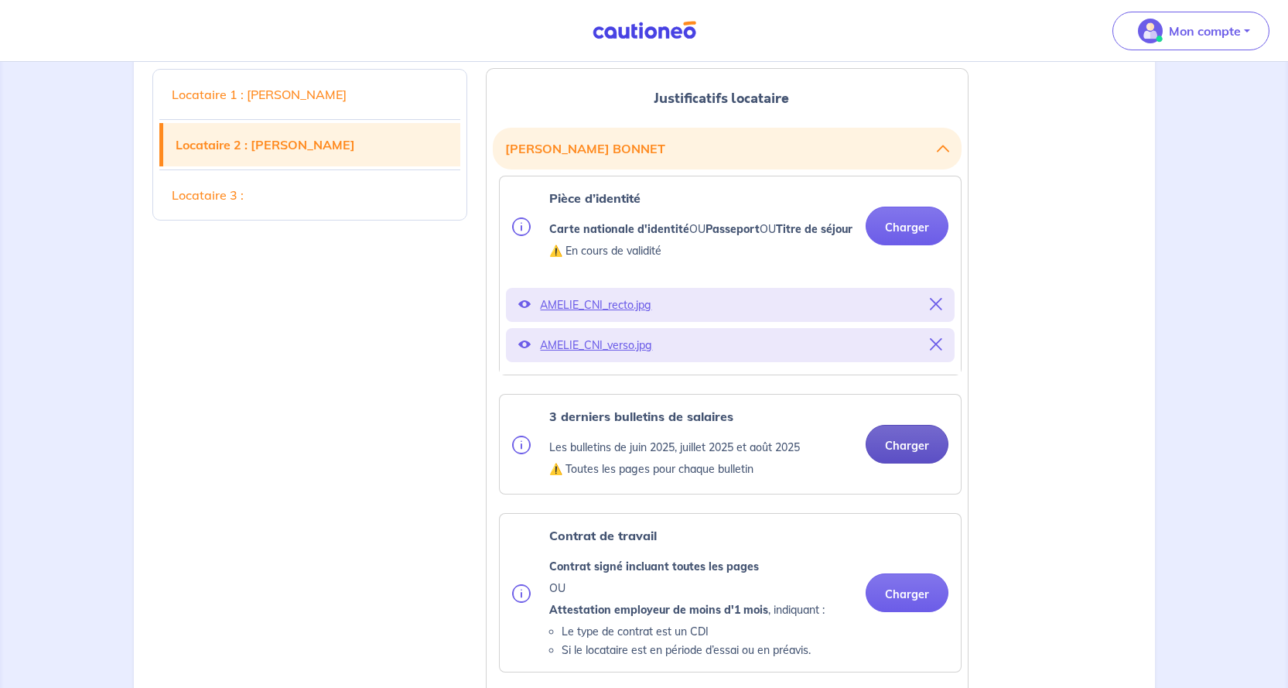
click at [893, 464] on button "Charger" at bounding box center [907, 444] width 83 height 39
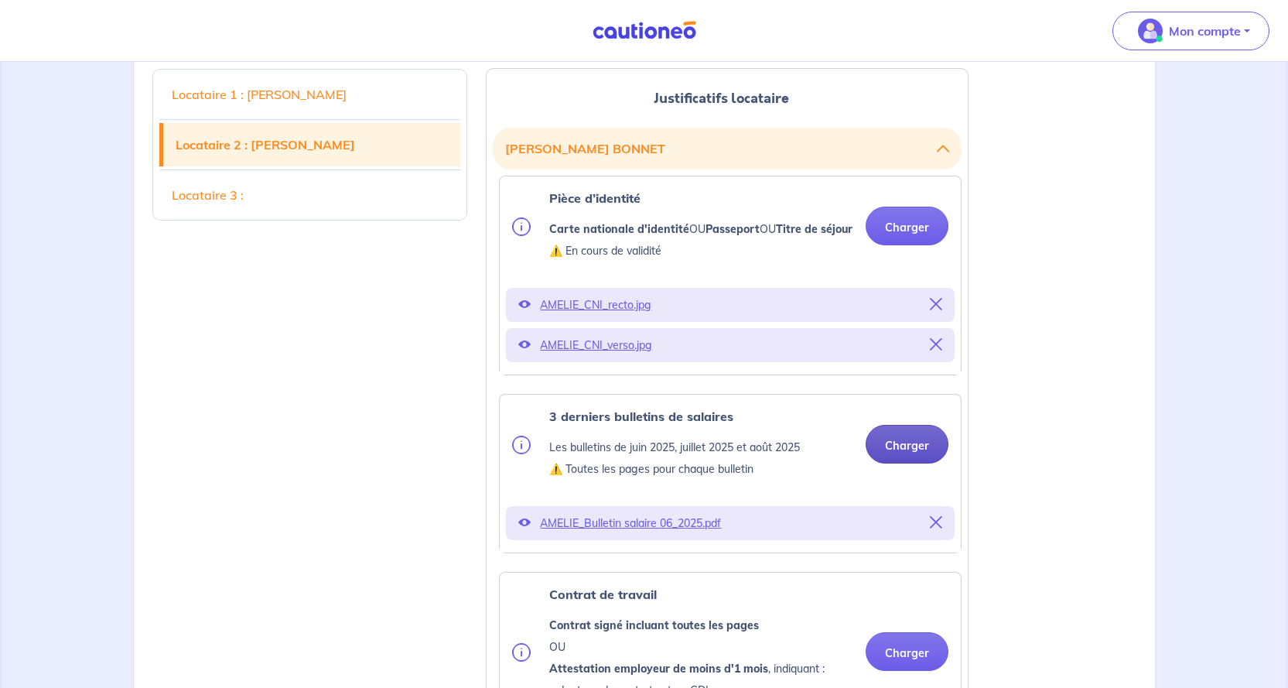
click at [891, 464] on button "Charger" at bounding box center [907, 444] width 83 height 39
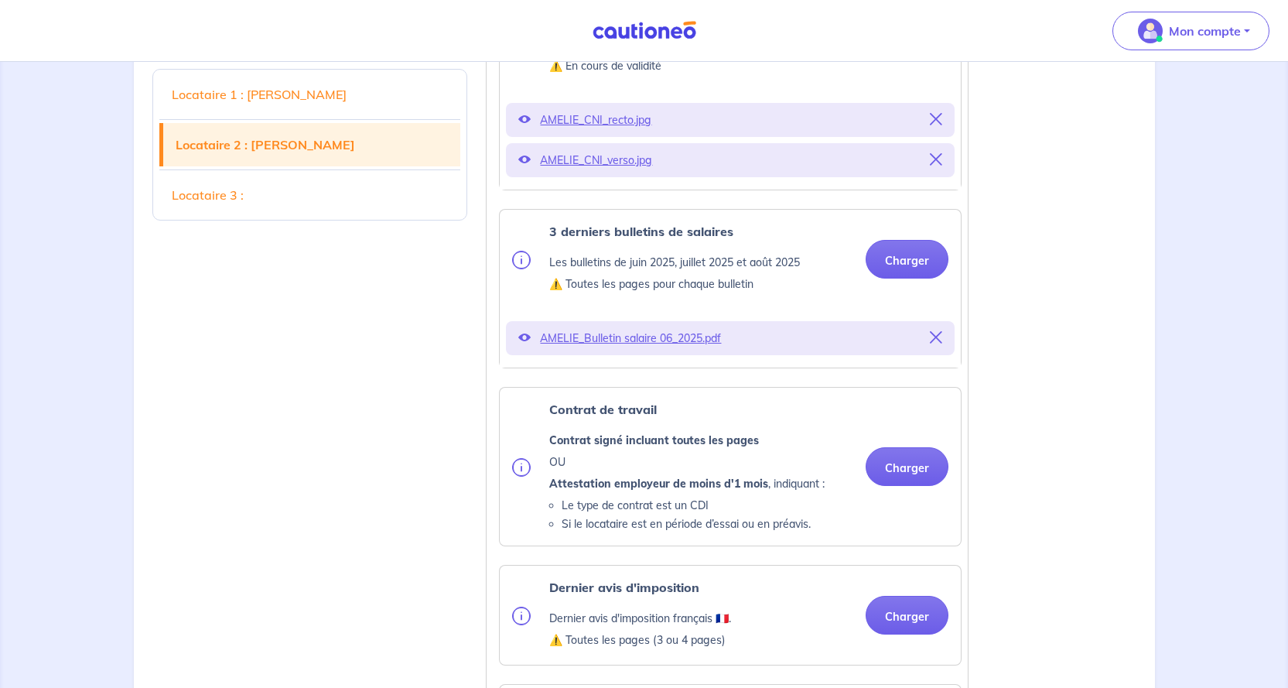
scroll to position [2321, 0]
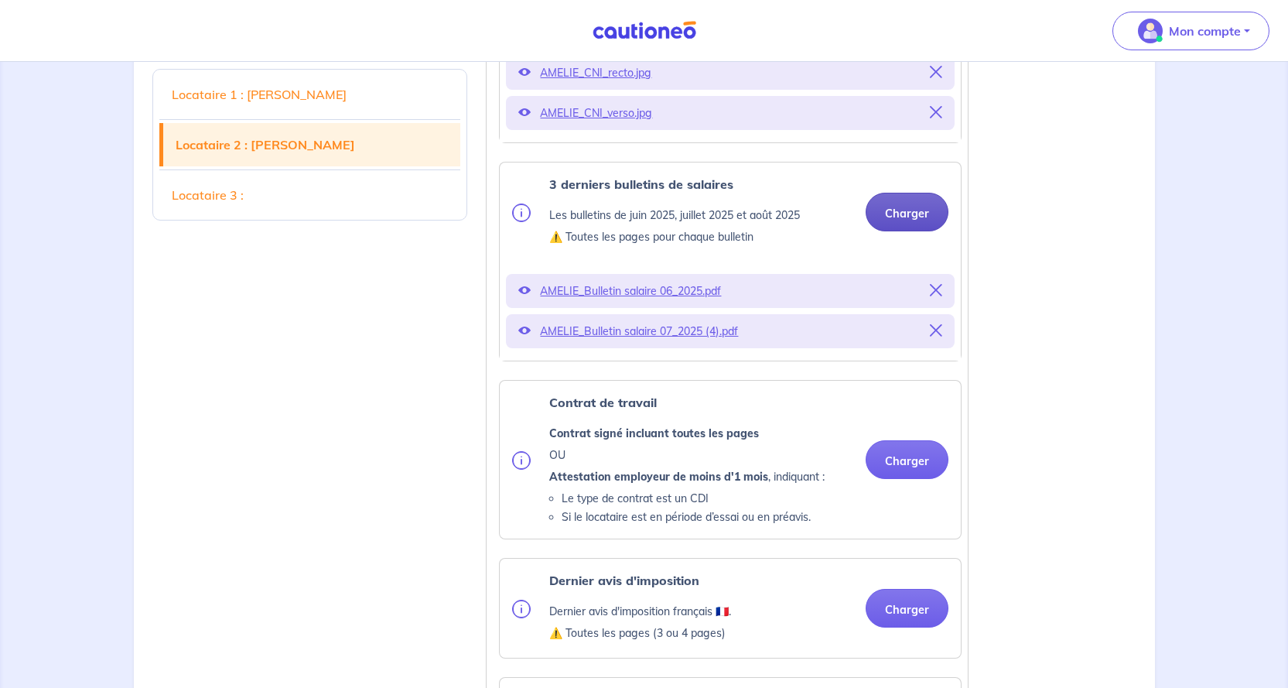
click at [907, 231] on button "Charger" at bounding box center [907, 212] width 83 height 39
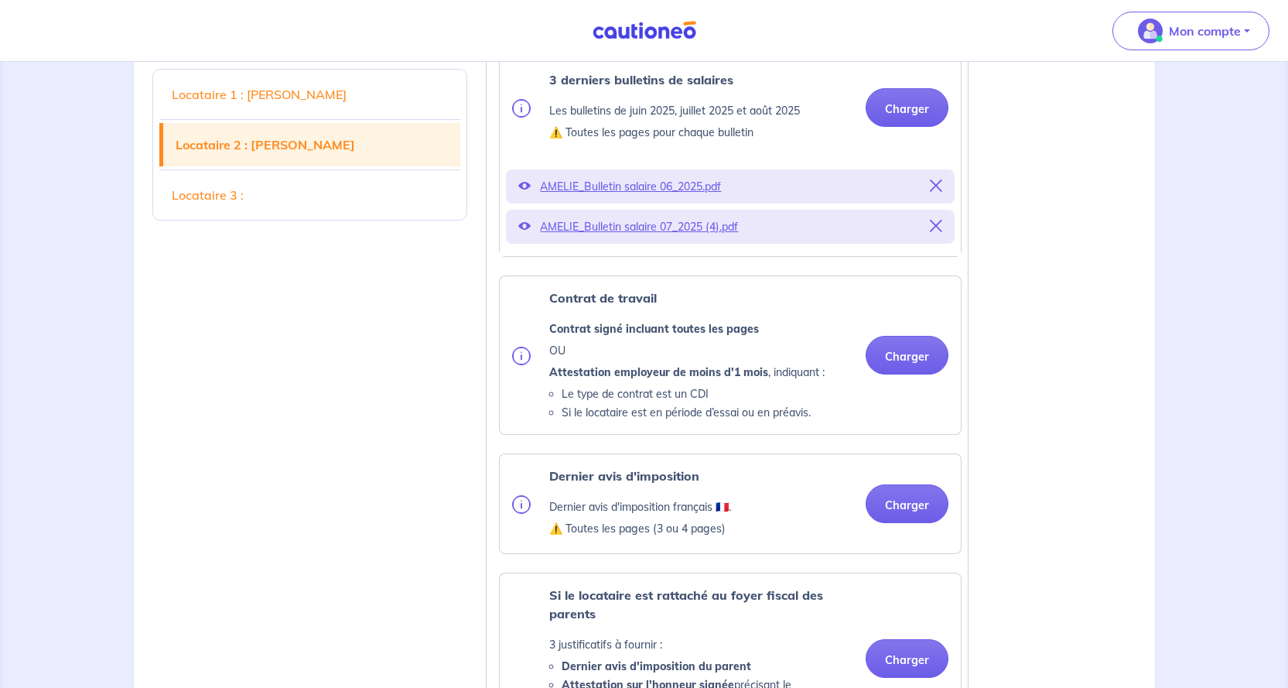
scroll to position [2554, 0]
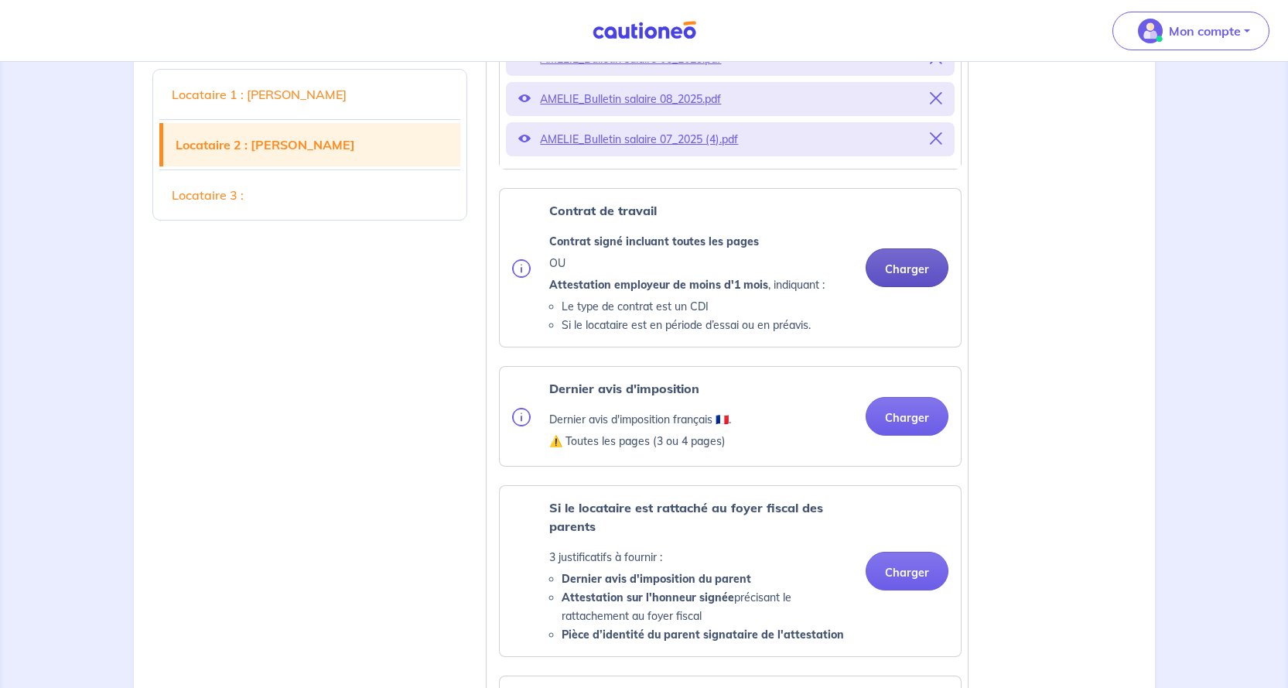
click at [902, 287] on button "Charger" at bounding box center [907, 267] width 83 height 39
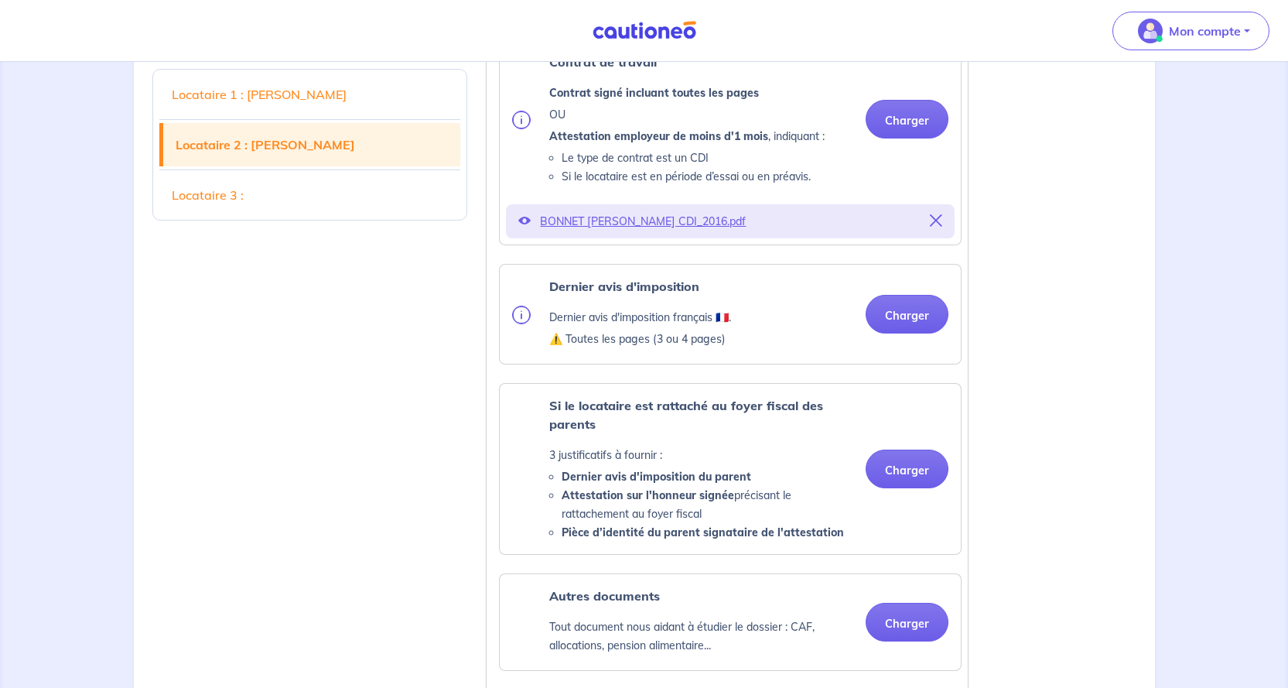
scroll to position [2708, 0]
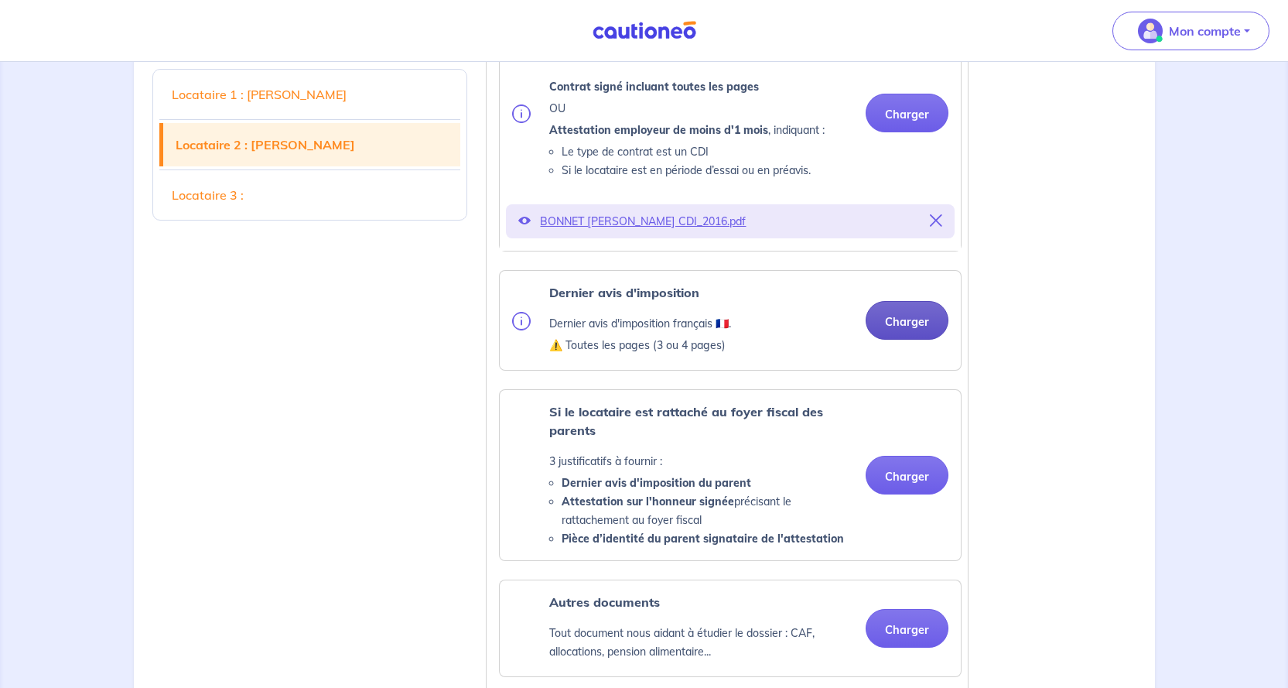
click at [903, 340] on button "Charger" at bounding box center [907, 320] width 83 height 39
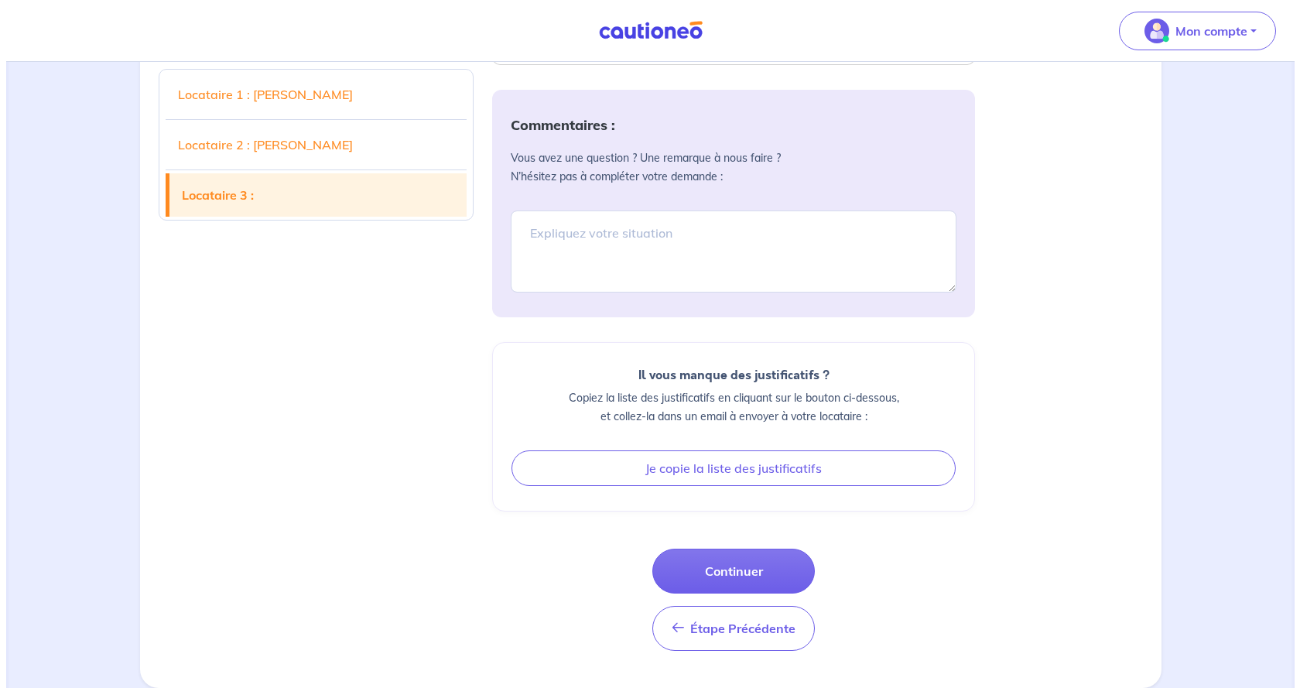
scroll to position [4432, 0]
click at [721, 571] on button "Continuer" at bounding box center [727, 571] width 162 height 45
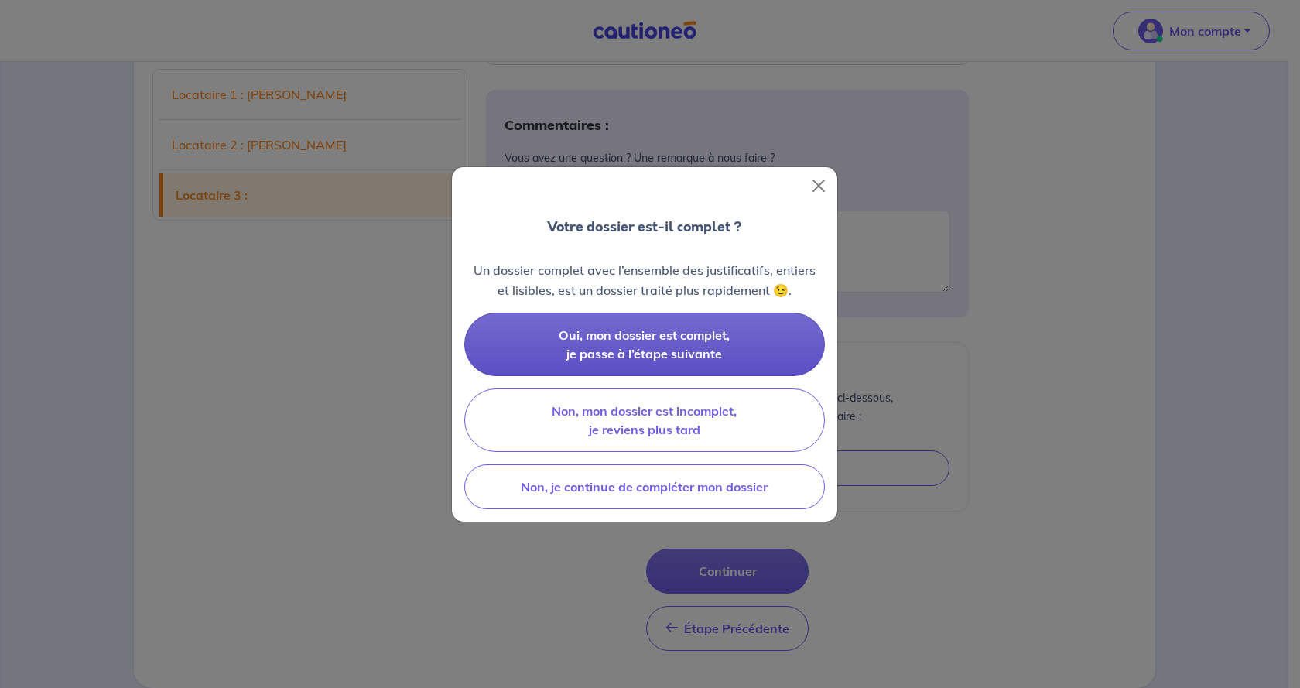
click at [675, 357] on span "Oui, mon dossier est complet, je passe à l’étape suivante" at bounding box center [644, 344] width 171 height 34
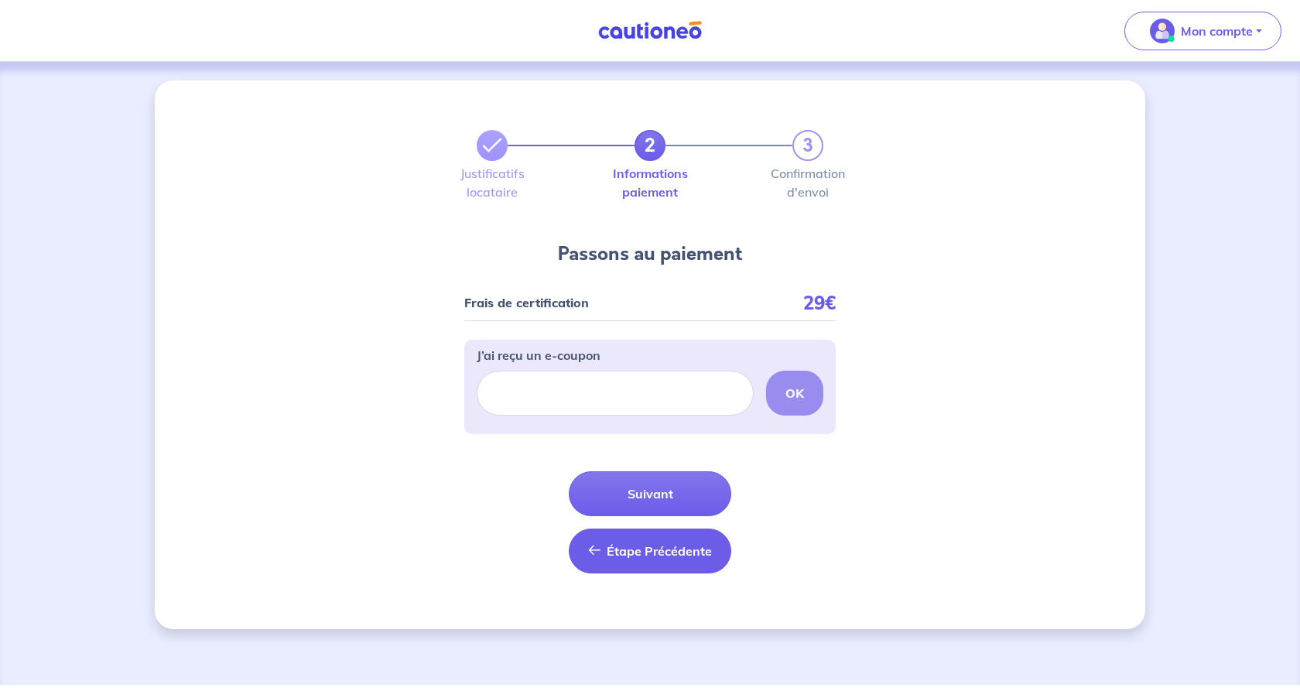
click at [631, 552] on span "Étape Précédente" at bounding box center [659, 550] width 105 height 15
click at [638, 549] on span "Étape Précédente" at bounding box center [659, 550] width 105 height 15
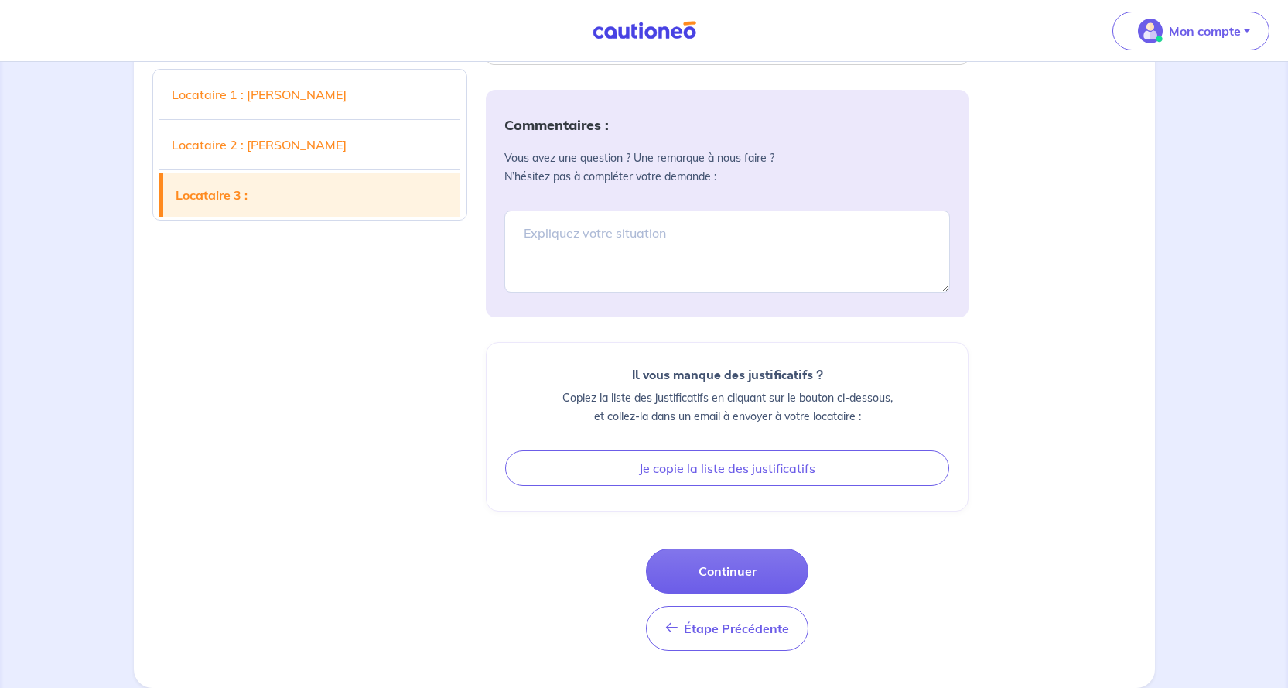
scroll to position [4432, 0]
click at [703, 627] on span "Étape Précédente" at bounding box center [736, 628] width 105 height 15
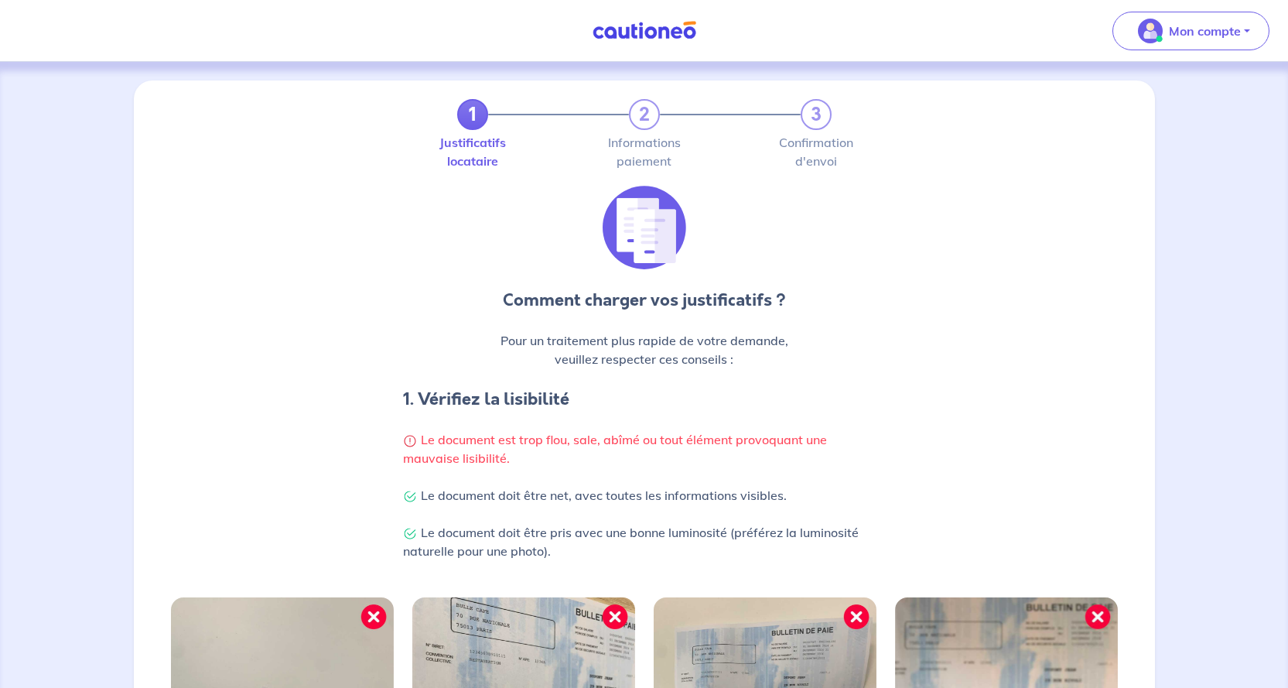
scroll to position [420, 0]
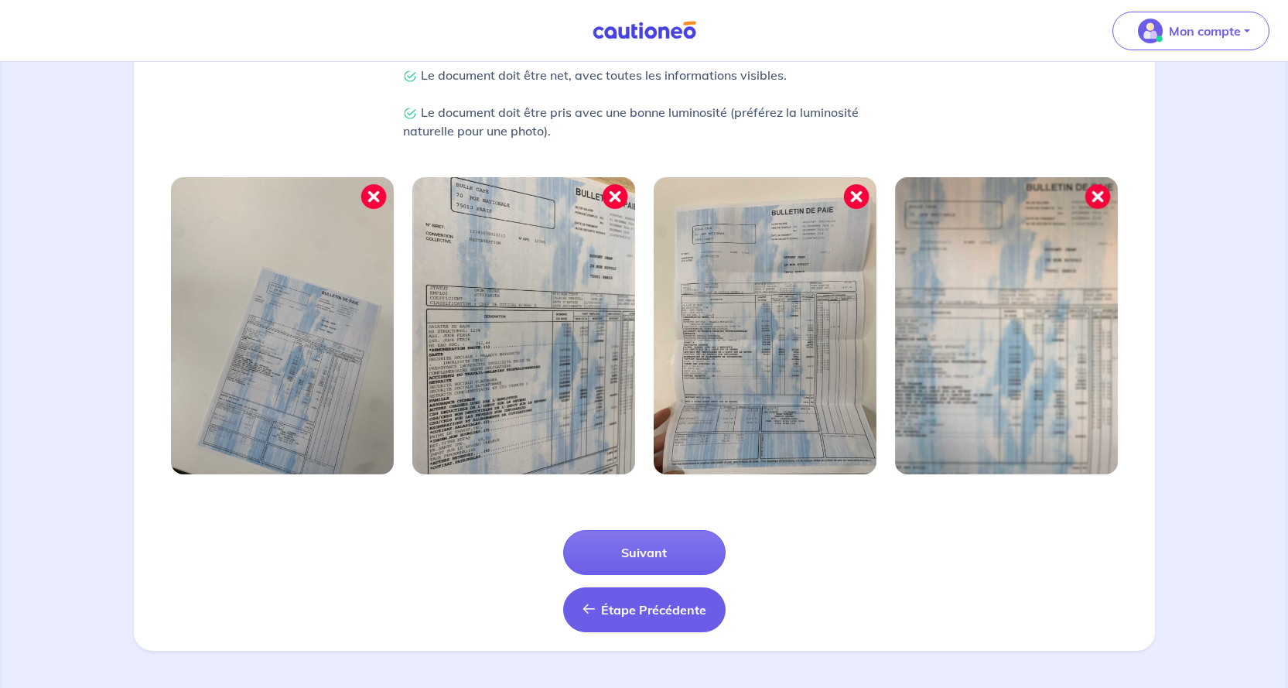
click at [652, 606] on span "Étape Précédente" at bounding box center [653, 609] width 105 height 15
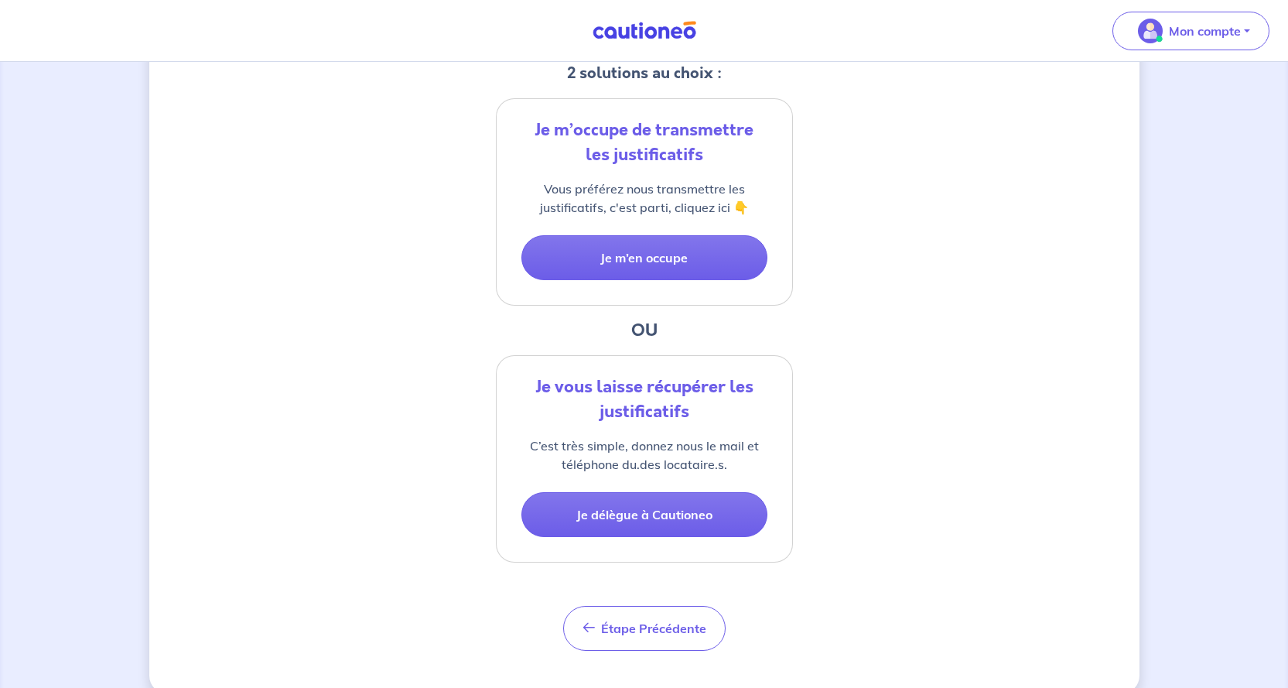
scroll to position [360, 0]
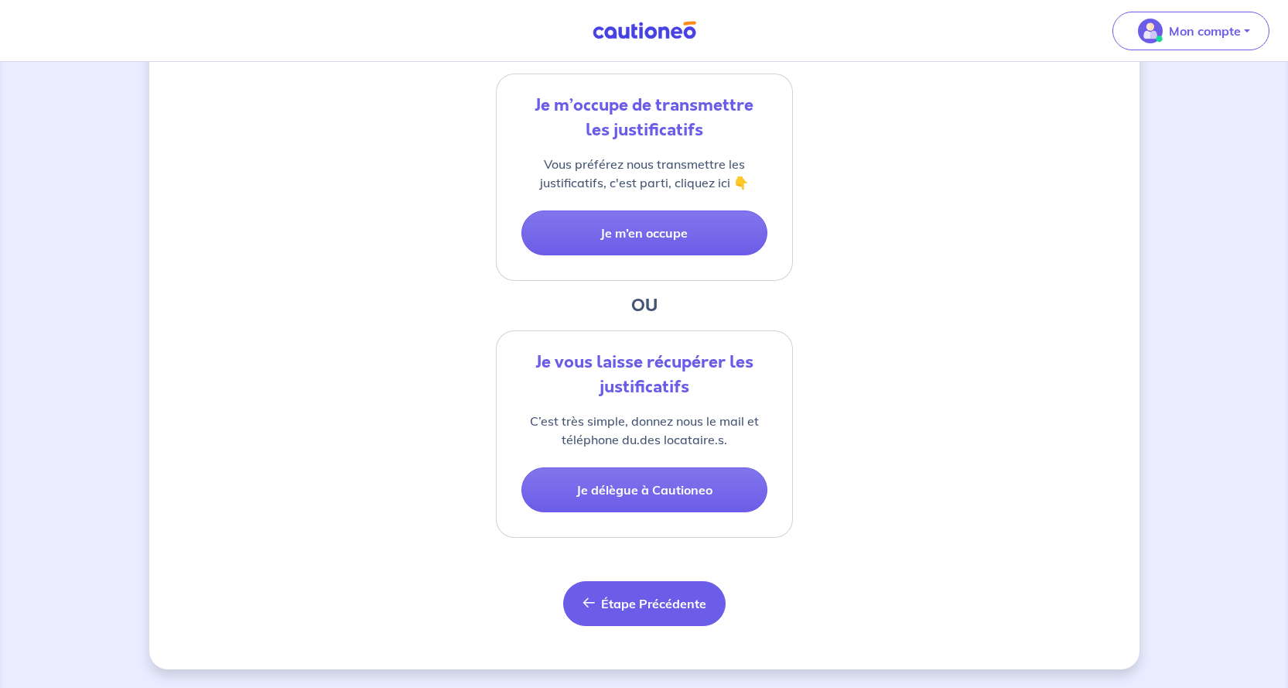
click at [652, 598] on span "Étape Précédente" at bounding box center [653, 603] width 105 height 15
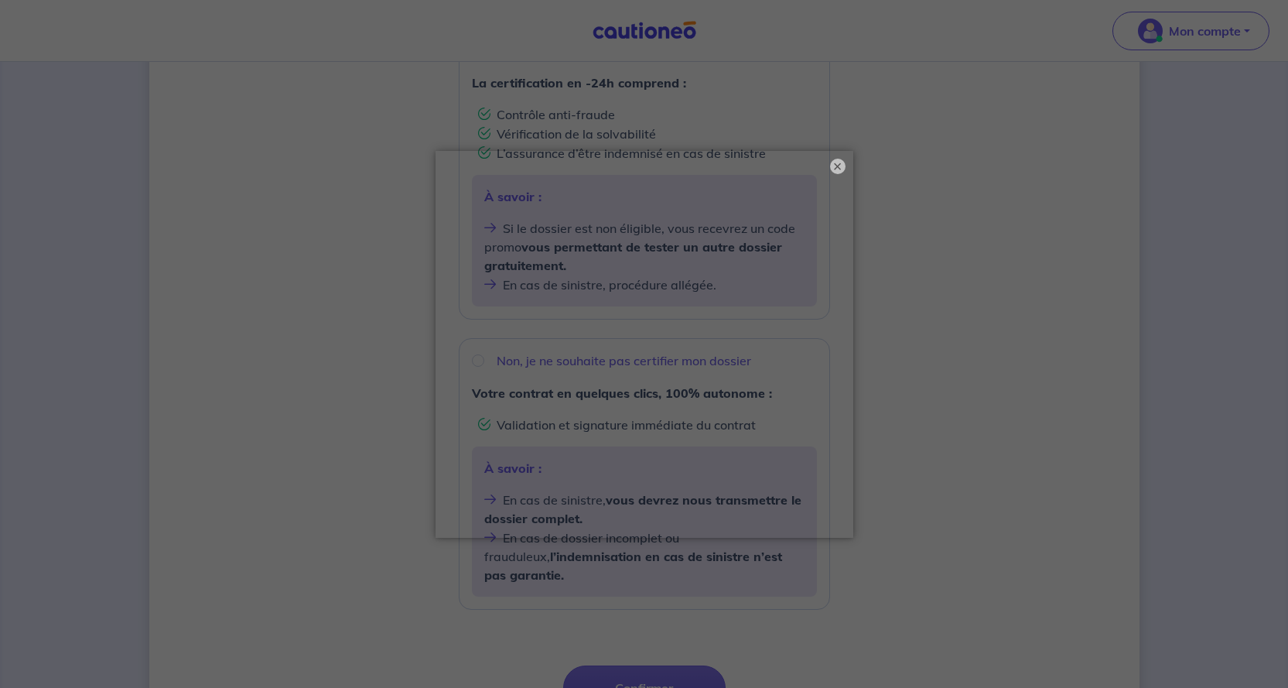
scroll to position [464, 0]
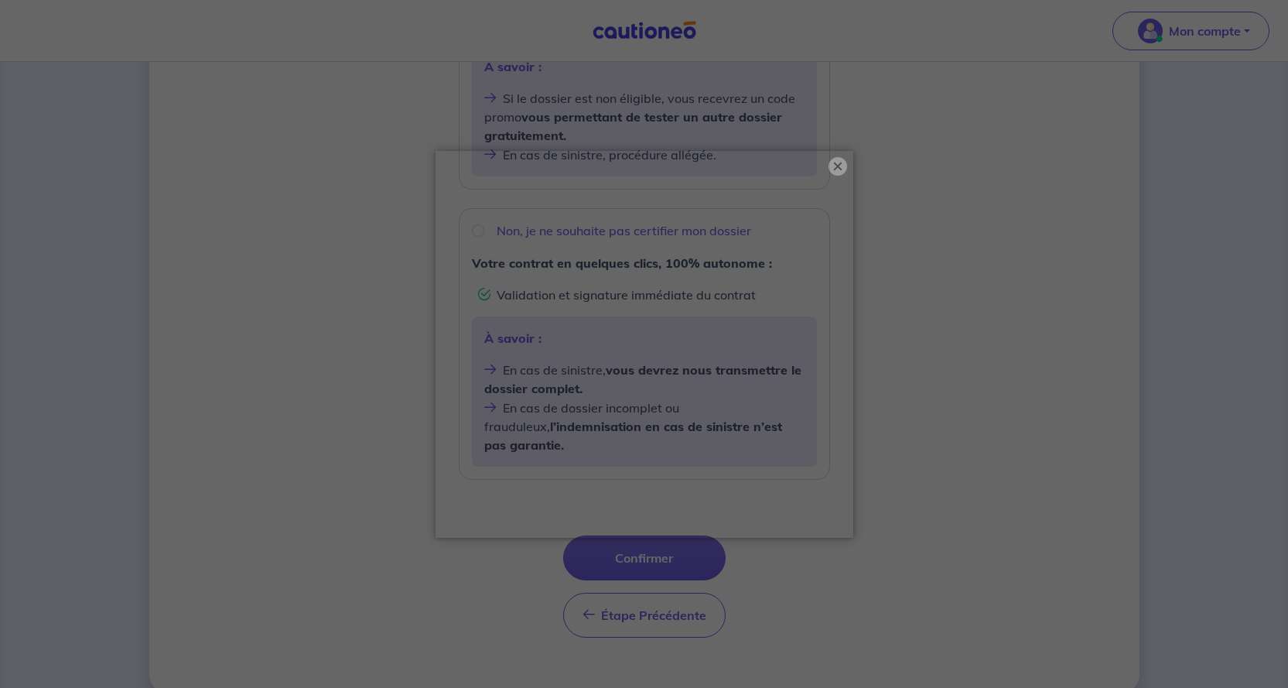
click at [836, 164] on button "×" at bounding box center [838, 166] width 19 height 19
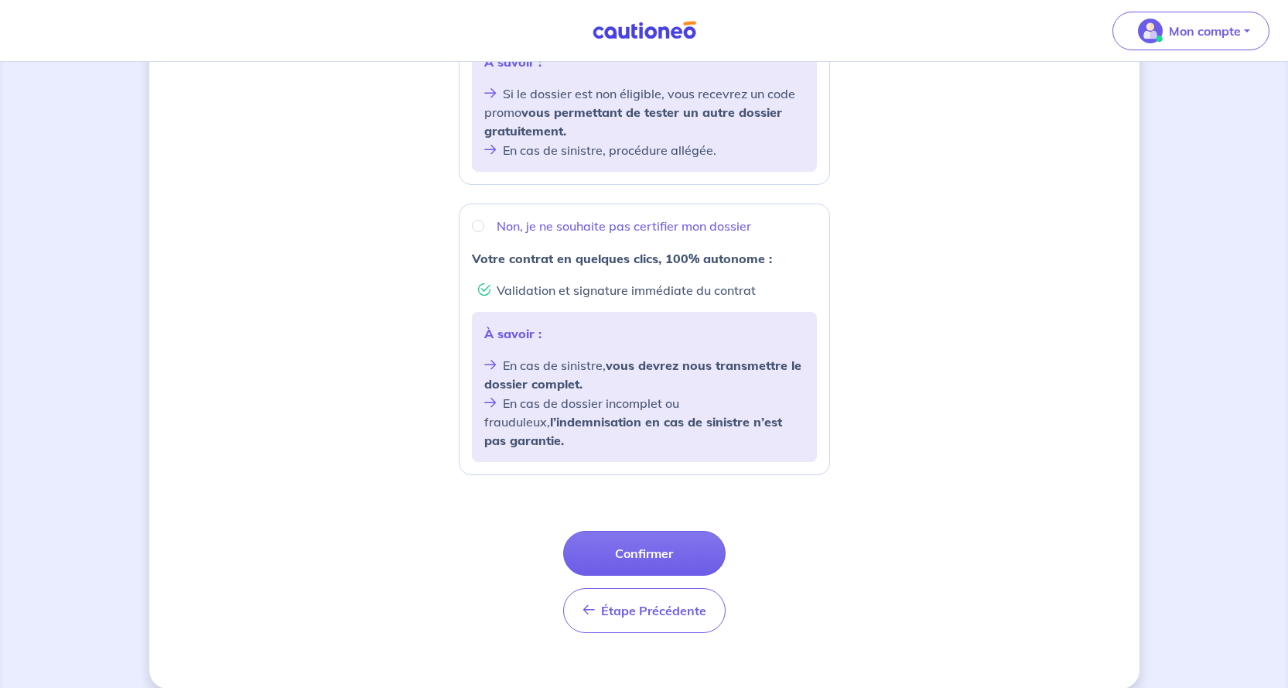
scroll to position [470, 0]
click at [612, 602] on span "Étape Précédente" at bounding box center [653, 609] width 105 height 15
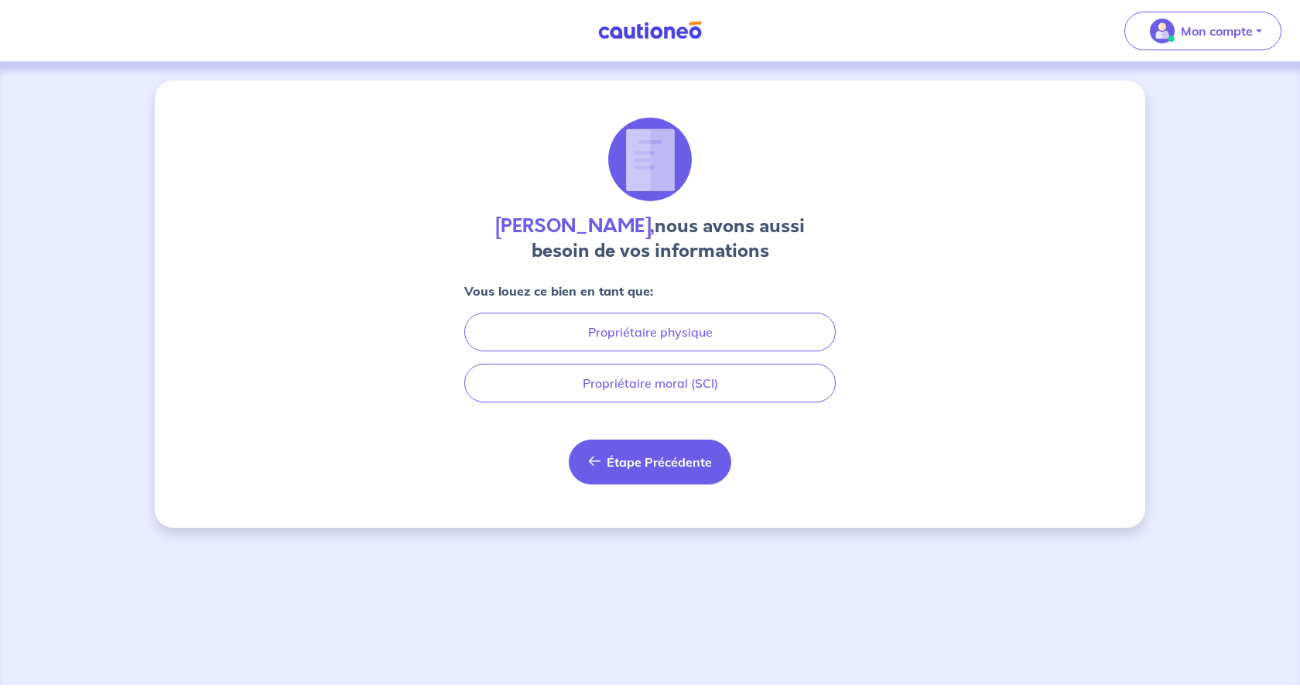
click at [621, 462] on span "Étape Précédente" at bounding box center [659, 461] width 105 height 15
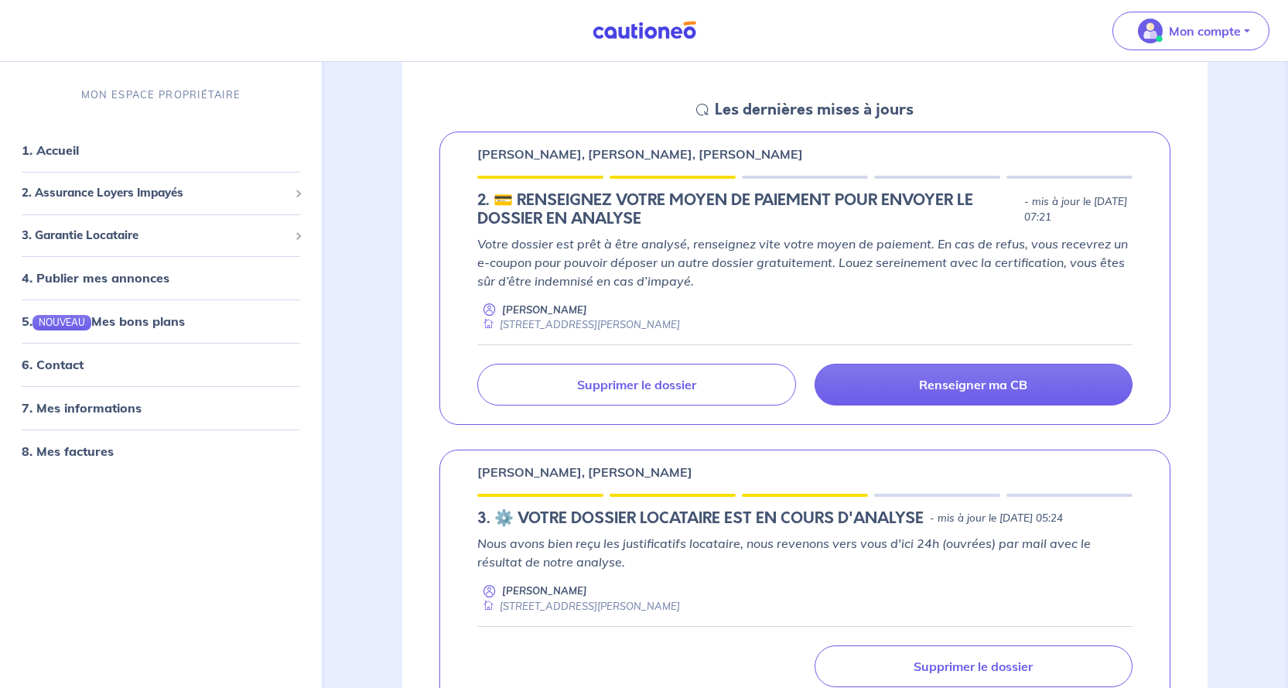
scroll to position [232, 0]
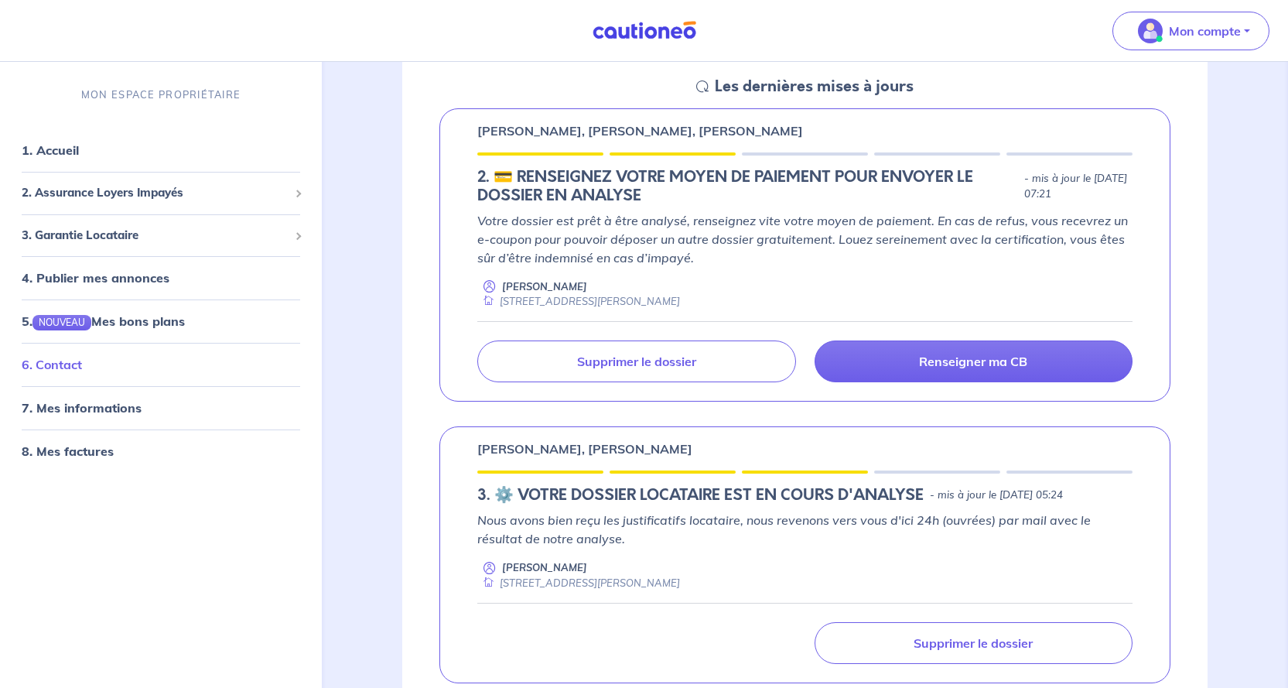
click at [68, 364] on link "6. Contact" at bounding box center [52, 364] width 60 height 15
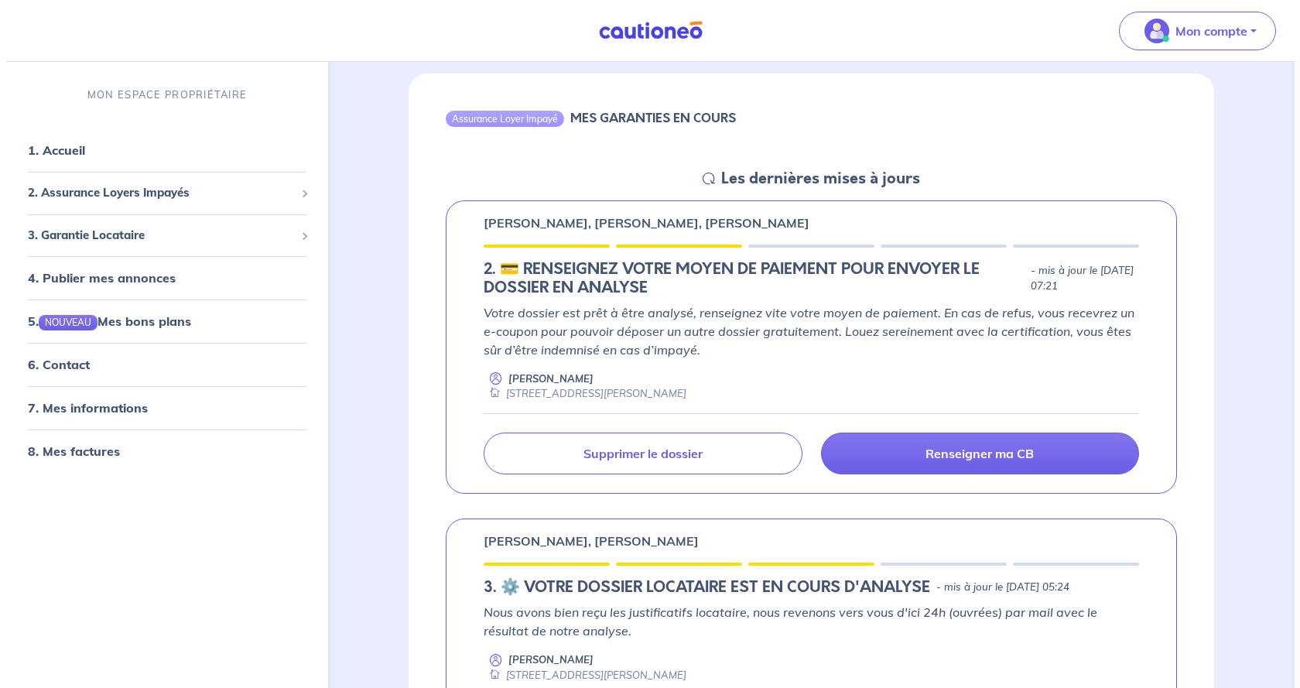
scroll to position [0, 0]
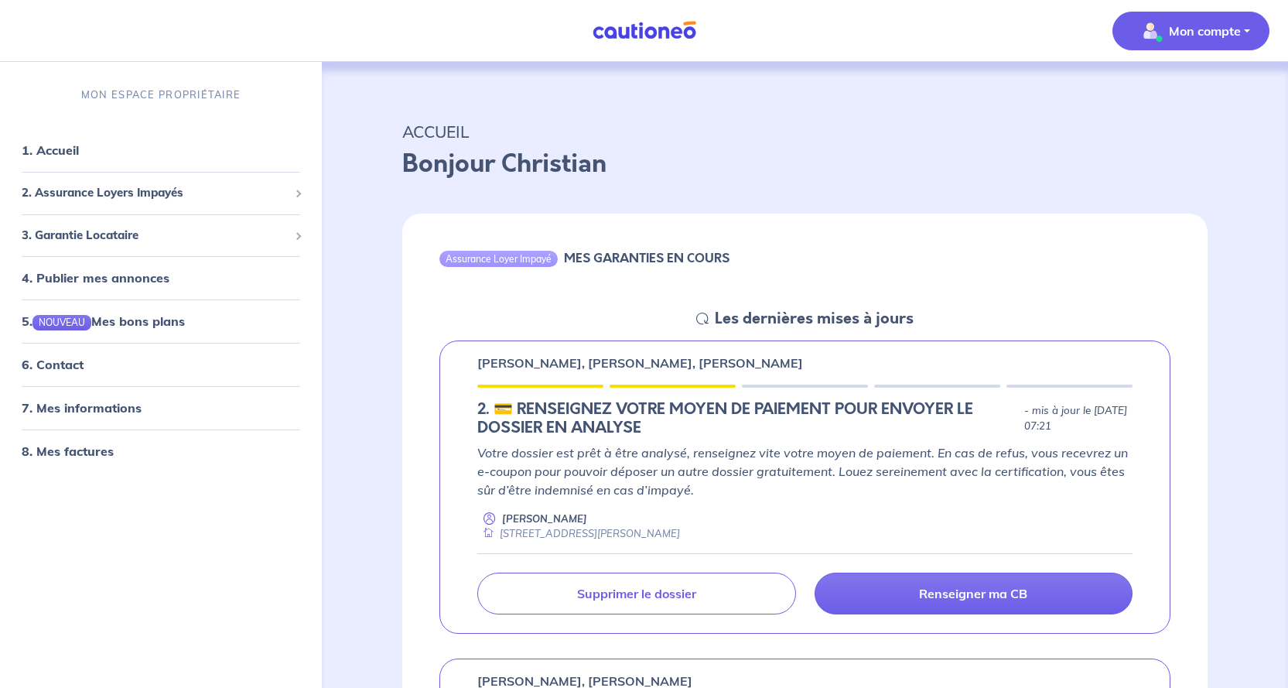
click at [1246, 32] on button "Mon compte" at bounding box center [1191, 31] width 157 height 39
drag, startPoint x: 1153, startPoint y: 131, endPoint x: 1162, endPoint y: 115, distance: 18.0
click at [1154, 130] on link "Me déconnecter" at bounding box center [1176, 133] width 125 height 25
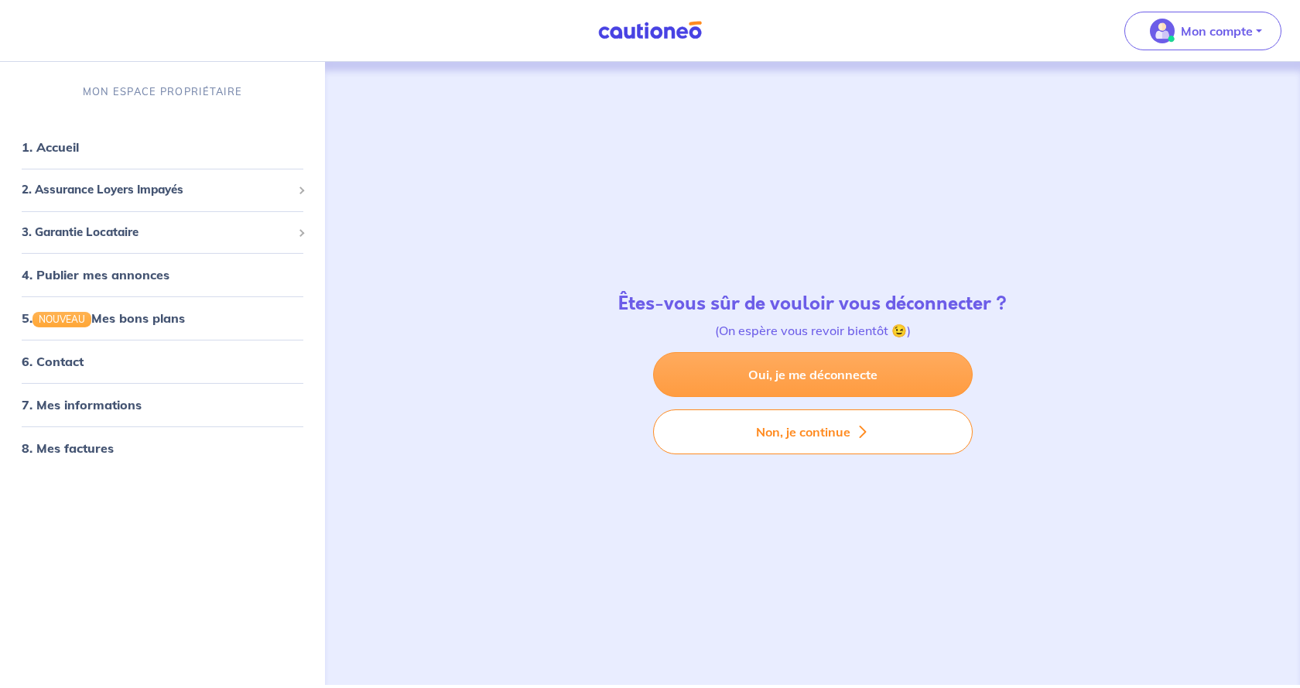
click at [773, 375] on link "Oui, je me déconnecte" at bounding box center [813, 374] width 320 height 45
